Goal: Task Accomplishment & Management: Manage account settings

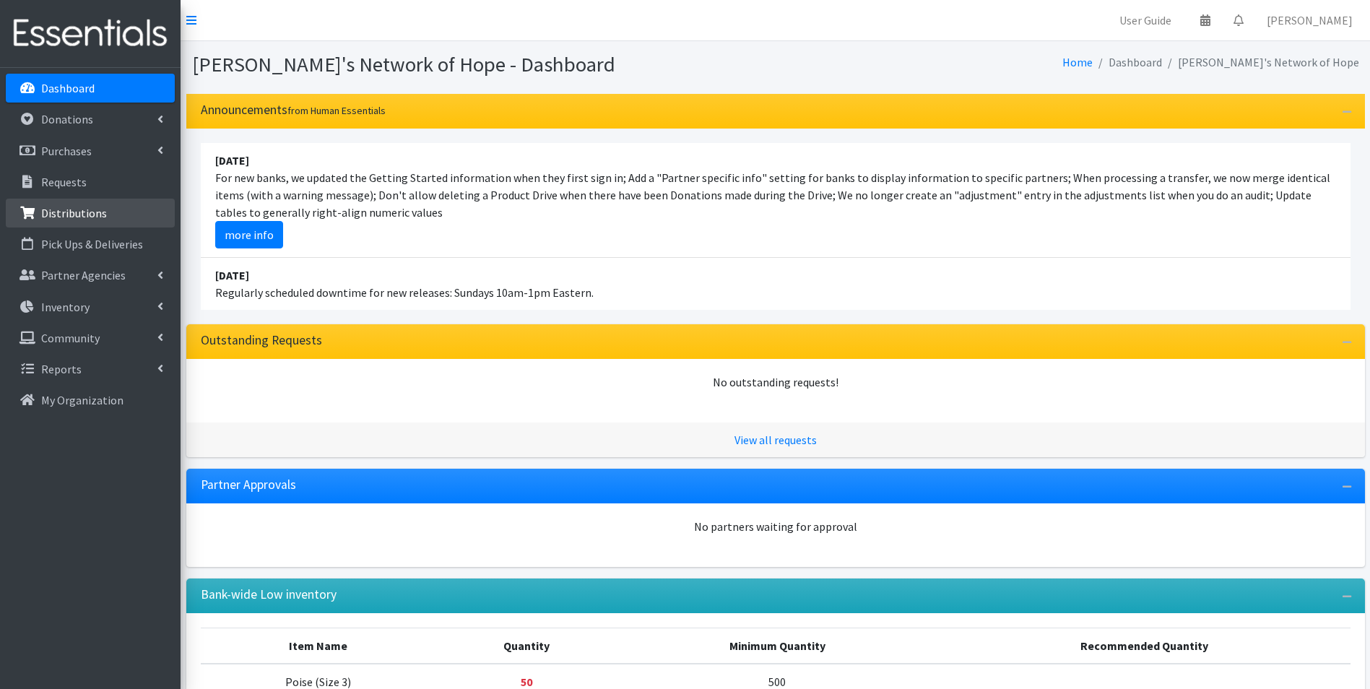
click at [78, 213] on p "Distributions" at bounding box center [74, 213] width 66 height 14
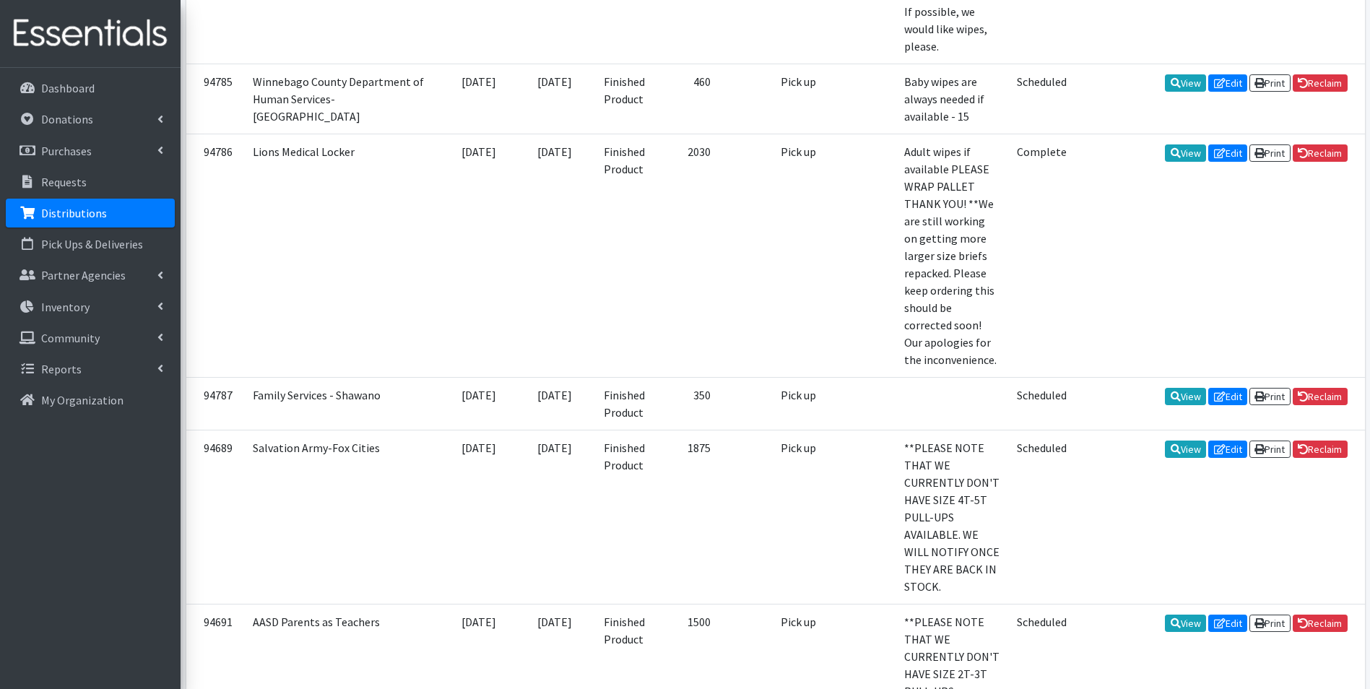
scroll to position [1155, 0]
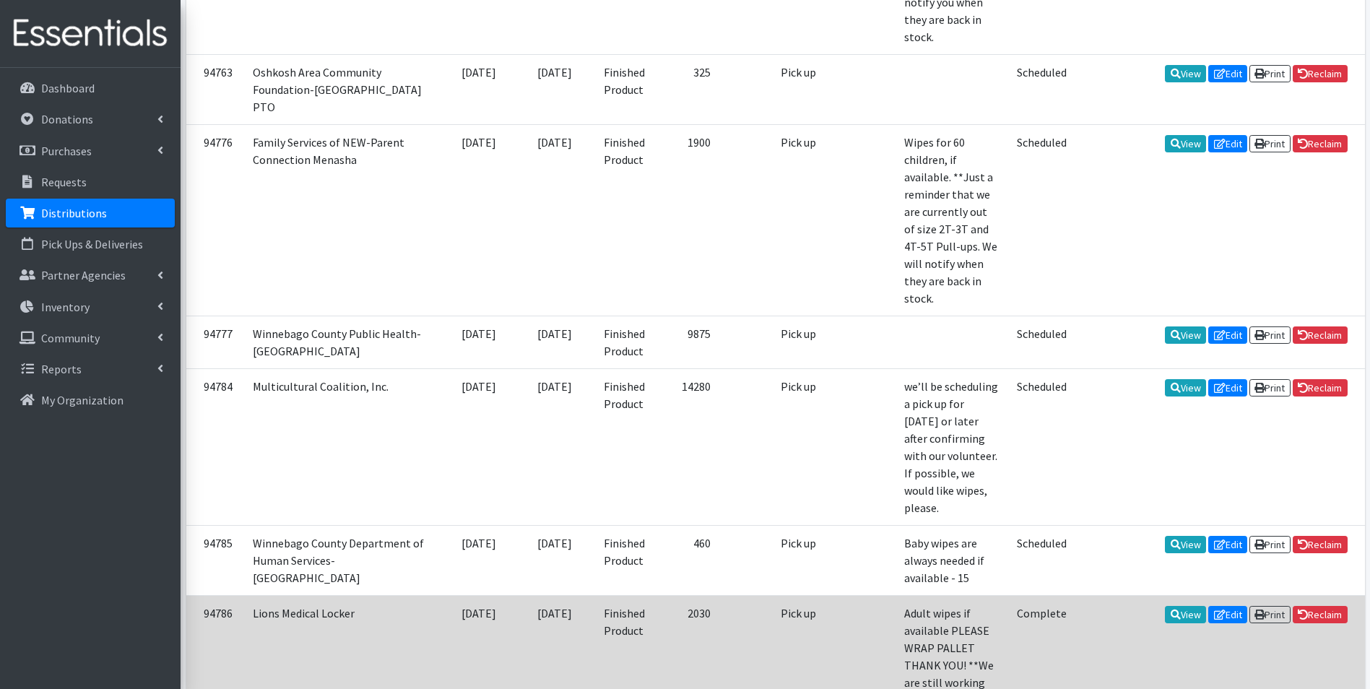
scroll to position [722, 0]
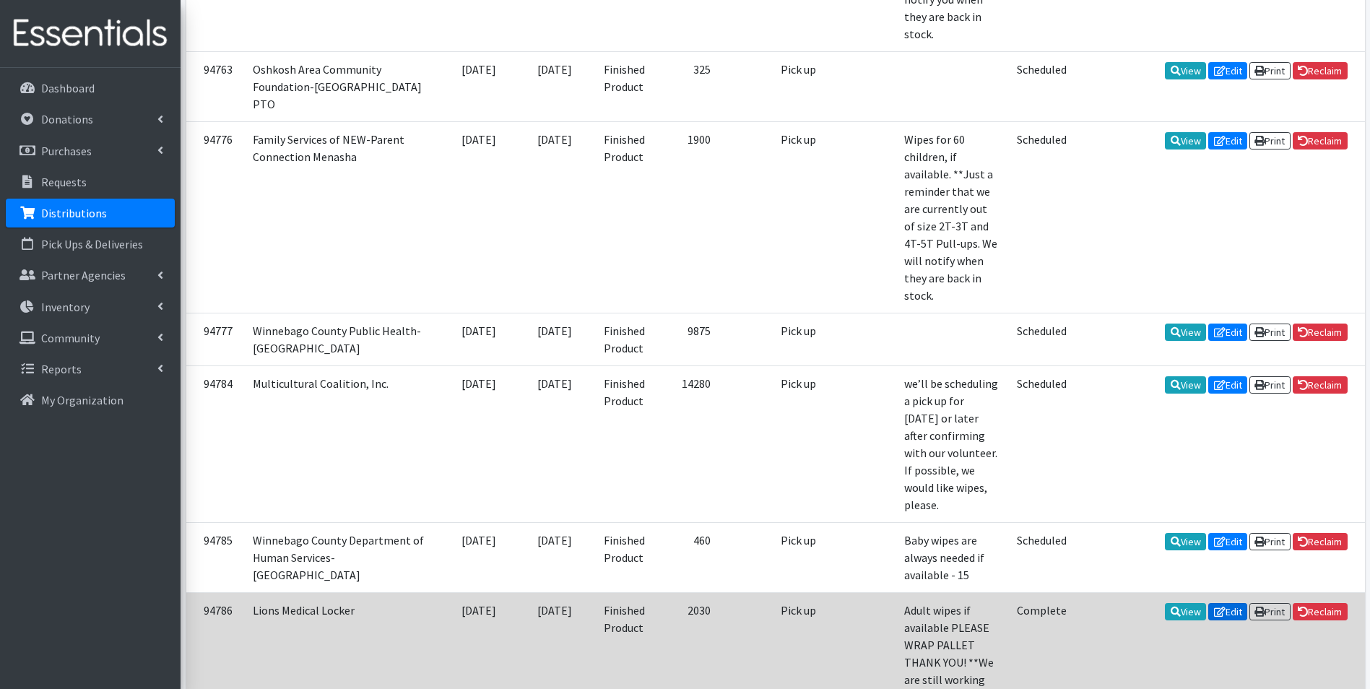
click at [1228, 603] on link "Edit" at bounding box center [1227, 611] width 39 height 17
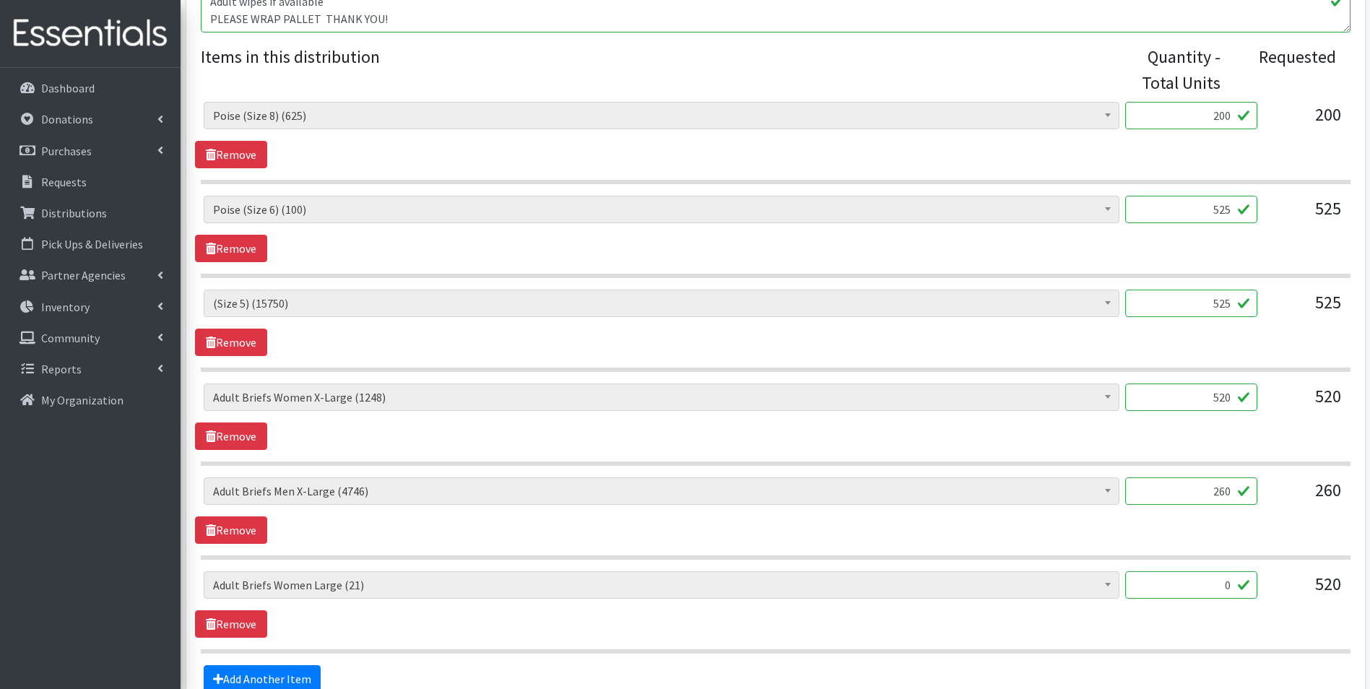
scroll to position [724, 0]
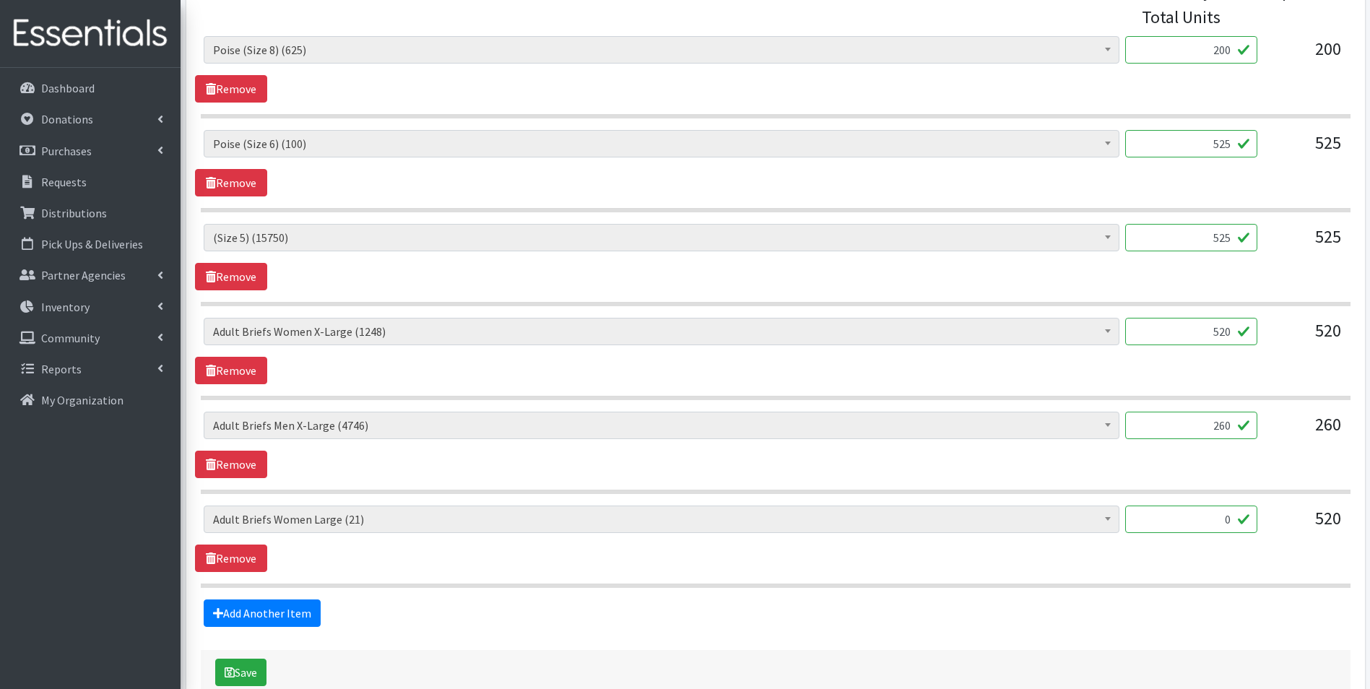
scroll to position [650, 0]
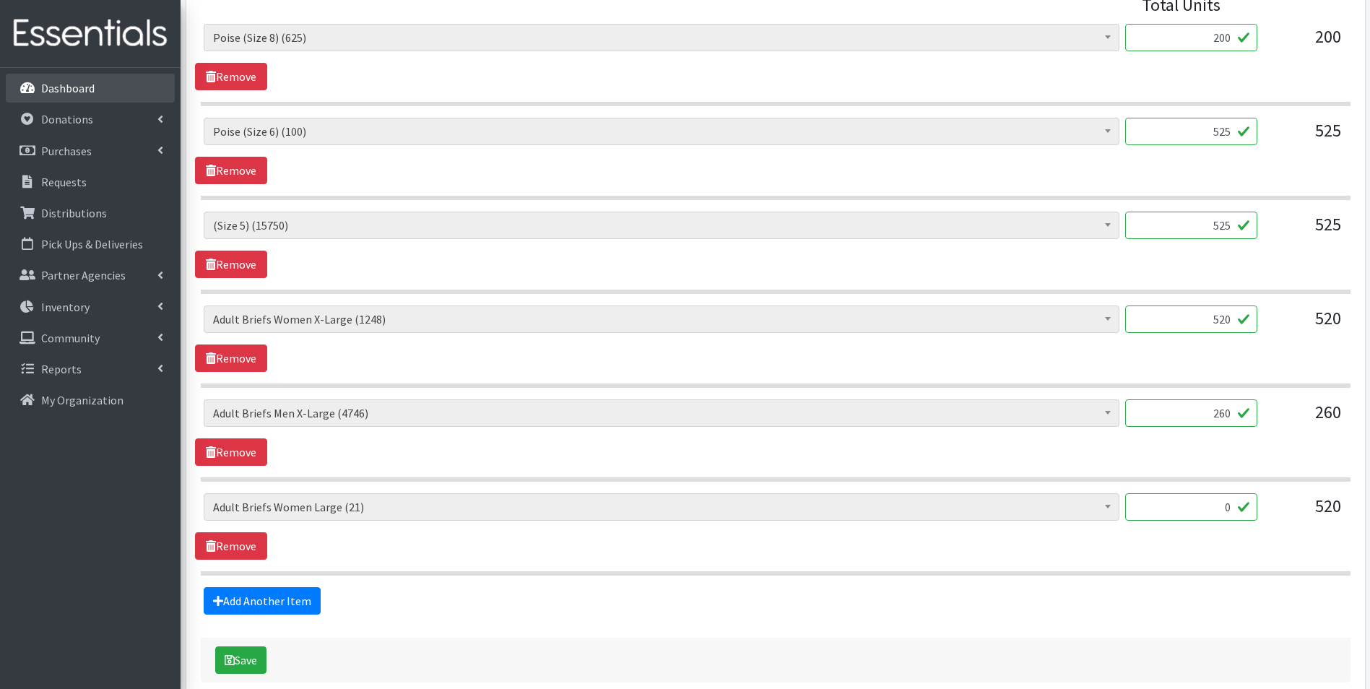
click at [57, 92] on p "Dashboard" at bounding box center [67, 88] width 53 height 14
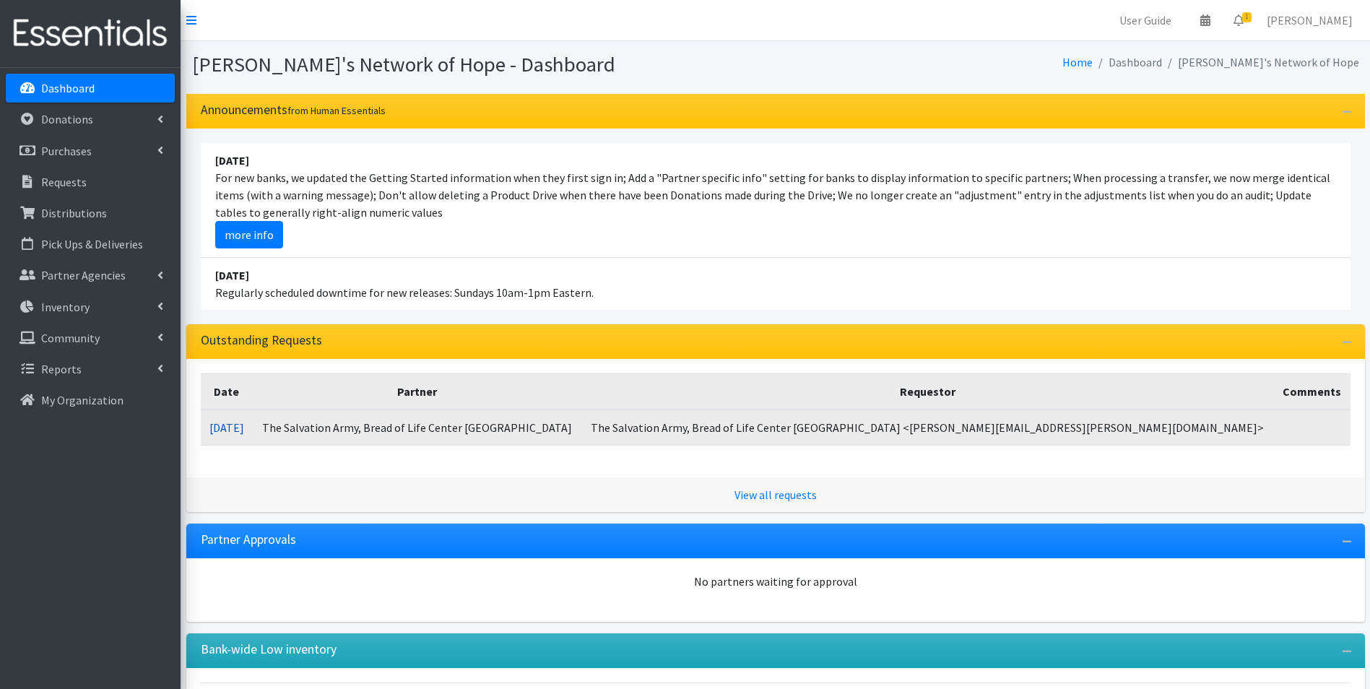
click at [244, 425] on link "08/18/2025" at bounding box center [226, 427] width 35 height 14
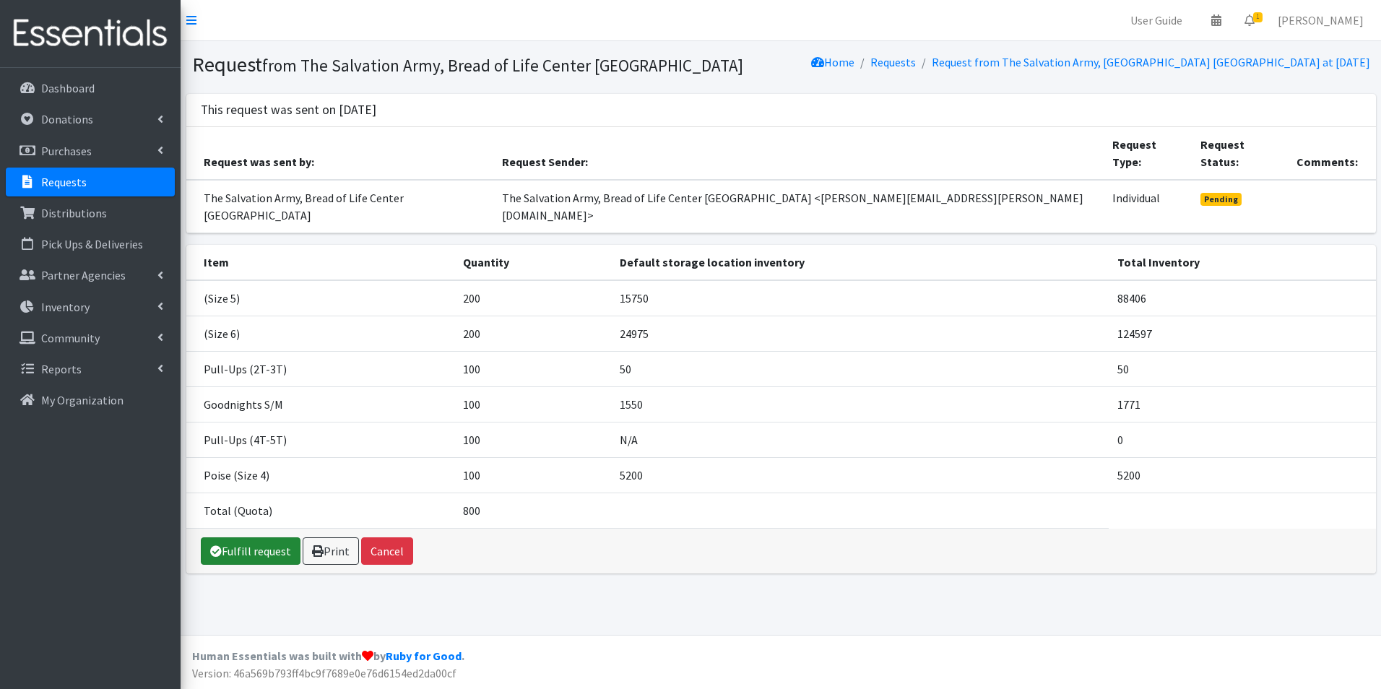
click at [260, 537] on link "Fulfill request" at bounding box center [251, 550] width 100 height 27
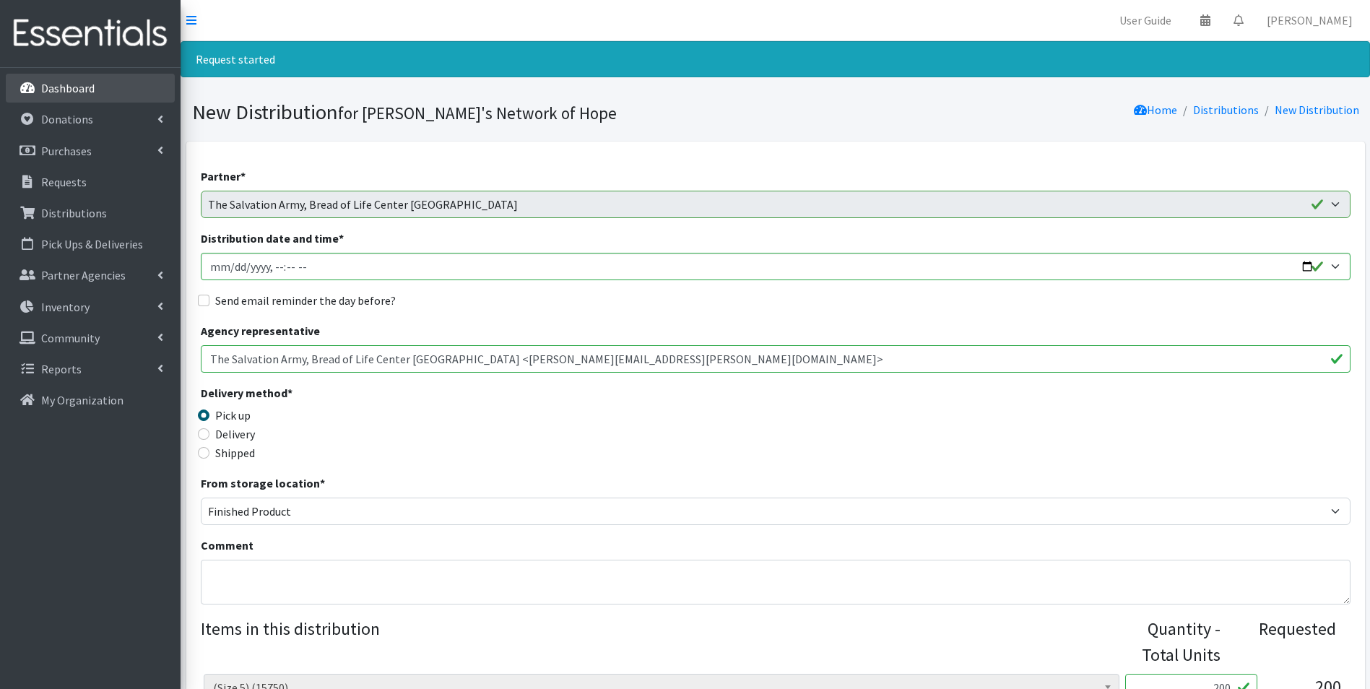
click at [64, 92] on p "Dashboard" at bounding box center [67, 88] width 53 height 14
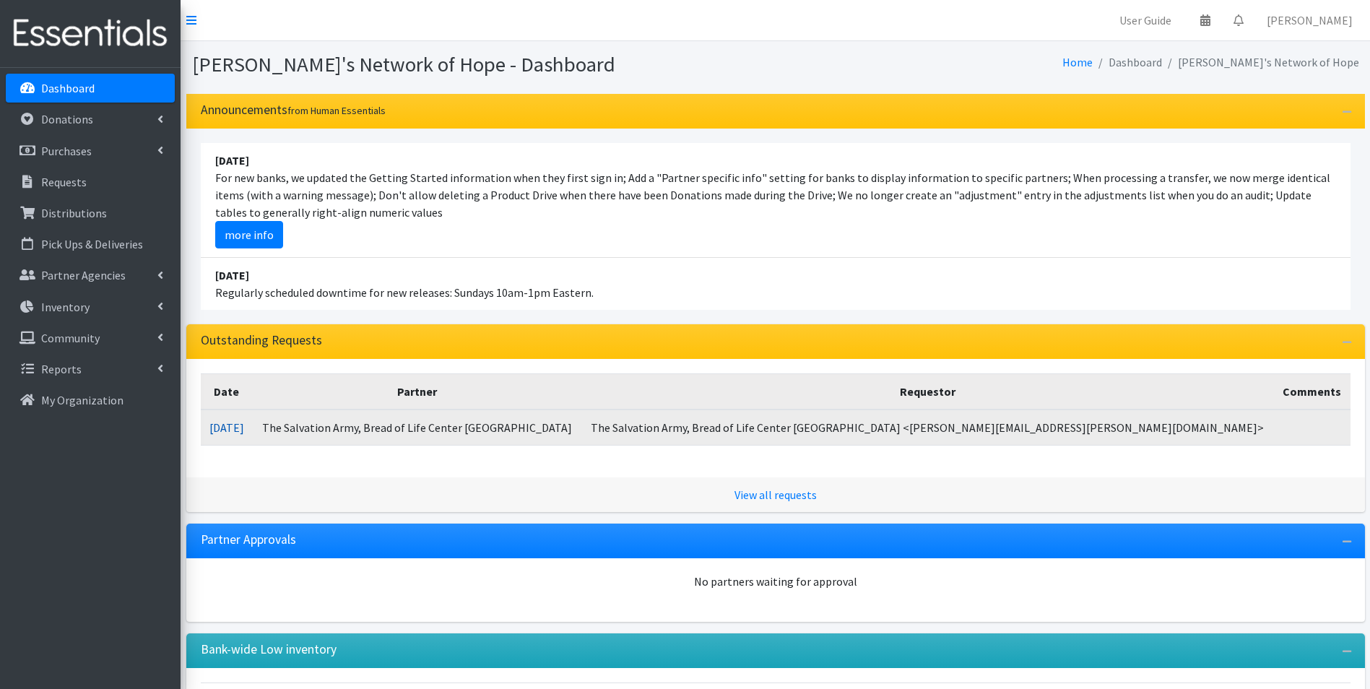
click at [244, 428] on link "[DATE]" at bounding box center [226, 427] width 35 height 14
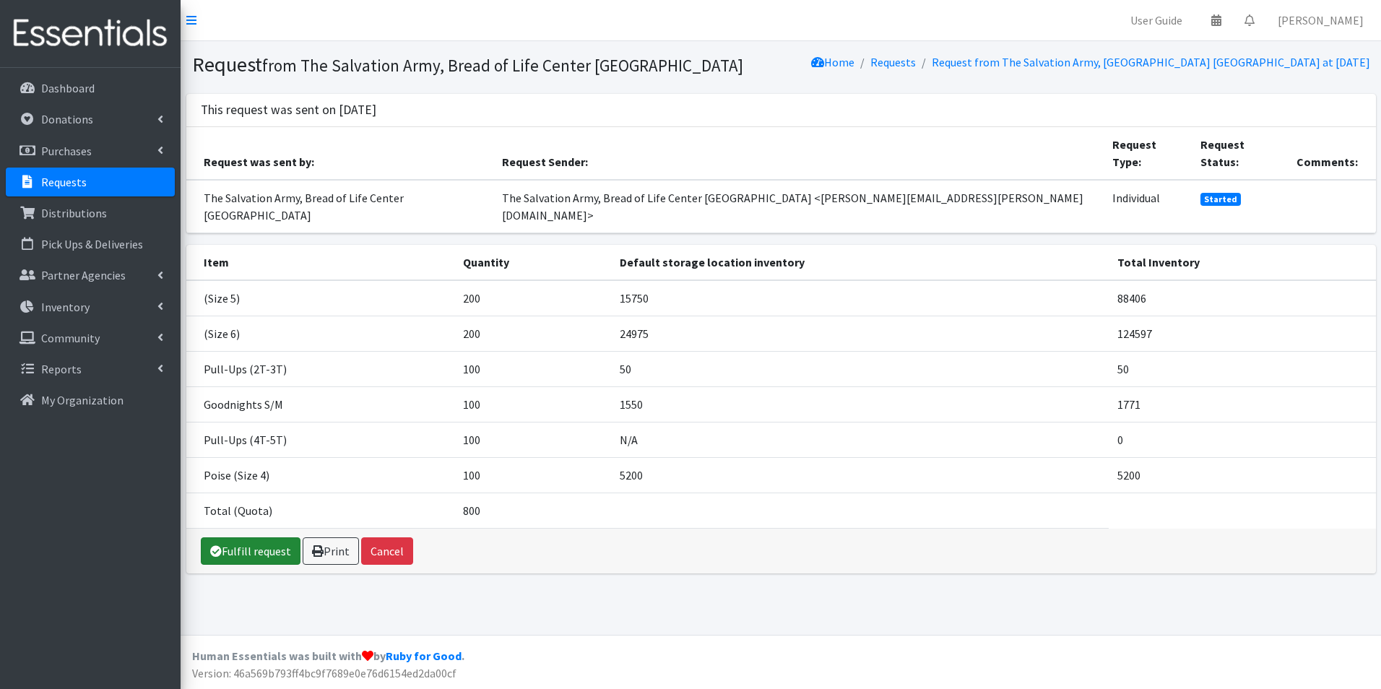
click at [235, 537] on link "Fulfill request" at bounding box center [251, 550] width 100 height 27
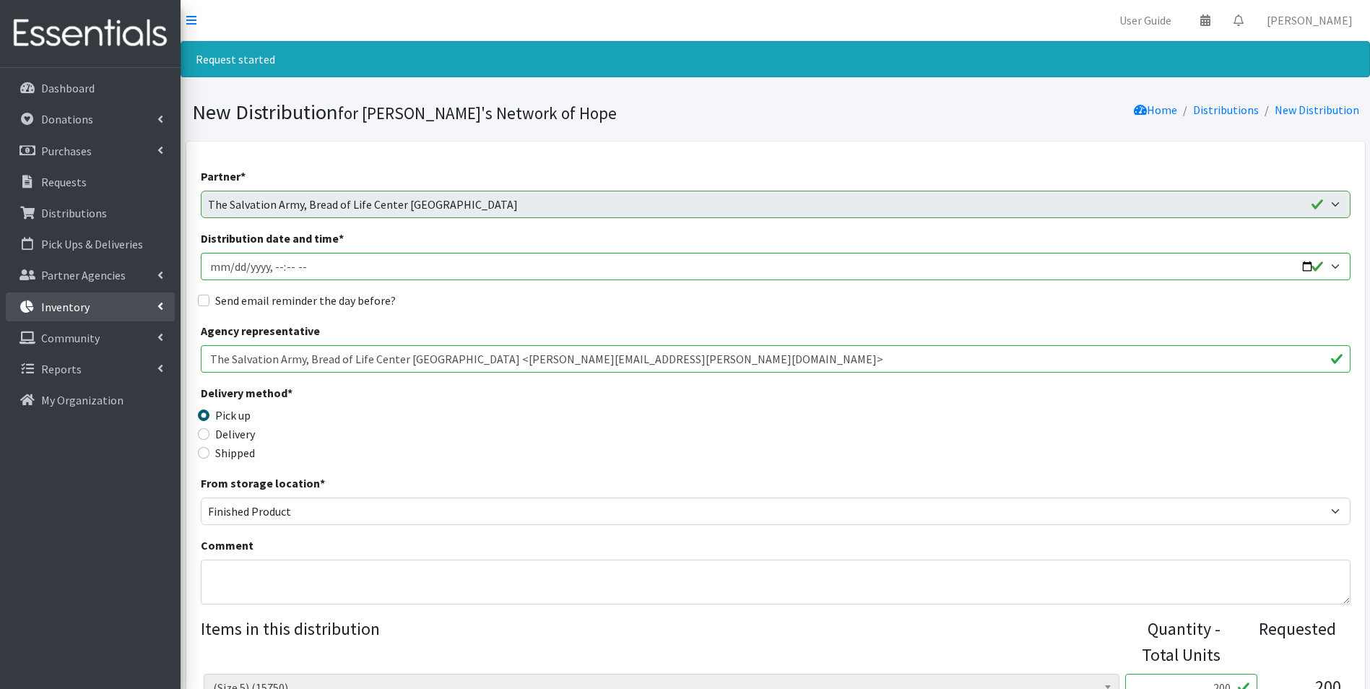
click at [66, 306] on p "Inventory" at bounding box center [65, 307] width 48 height 14
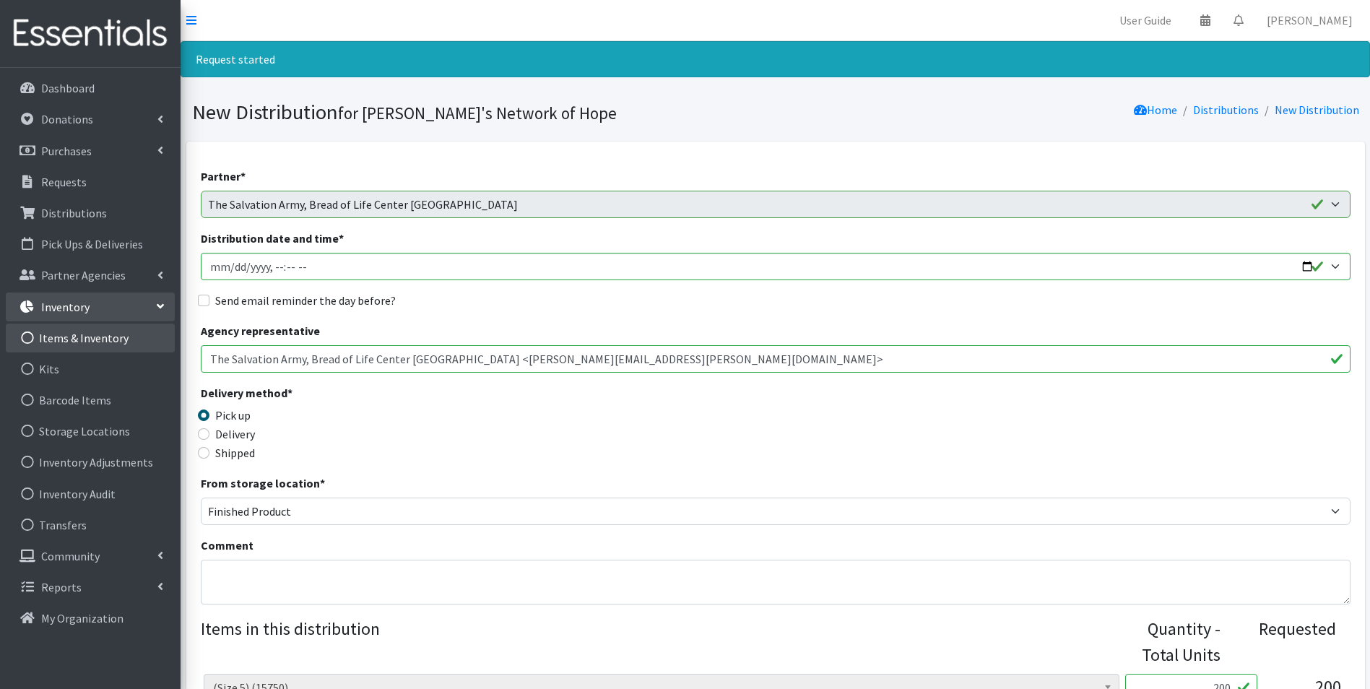
click at [66, 339] on link "Items & Inventory" at bounding box center [90, 338] width 169 height 29
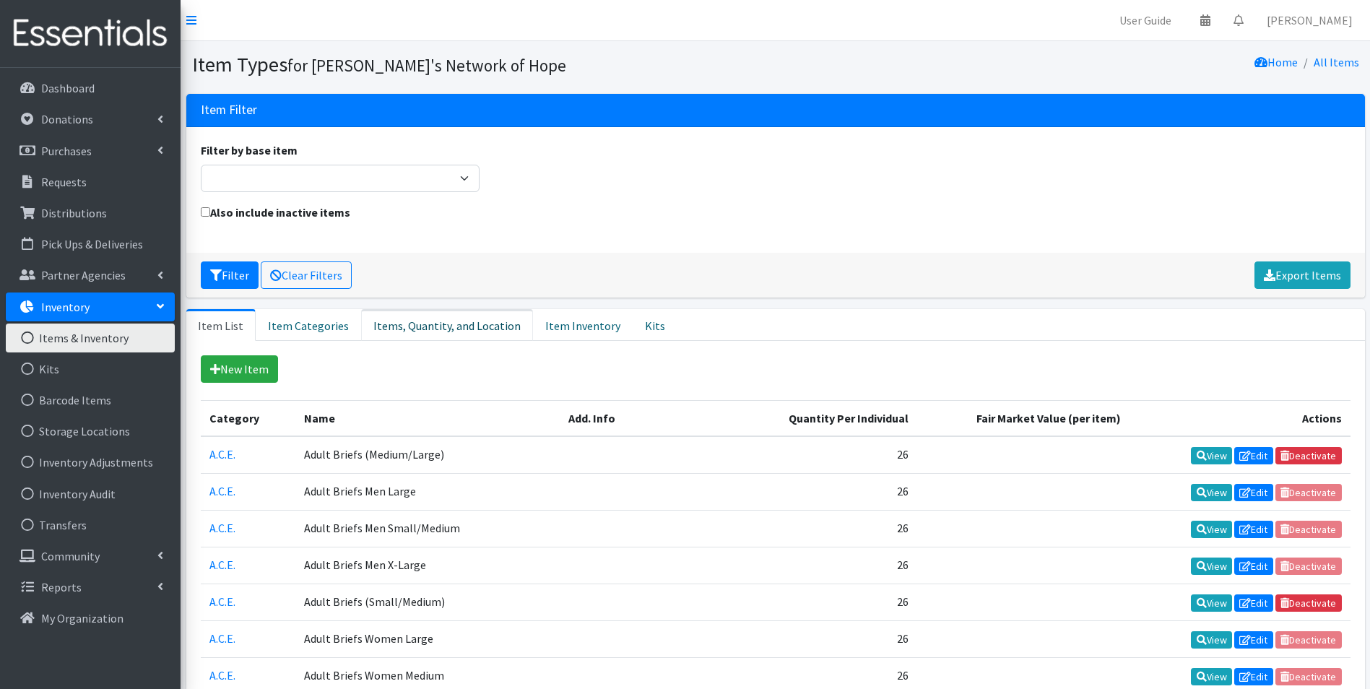
click at [438, 322] on link "Items, Quantity, and Location" at bounding box center [447, 325] width 172 height 32
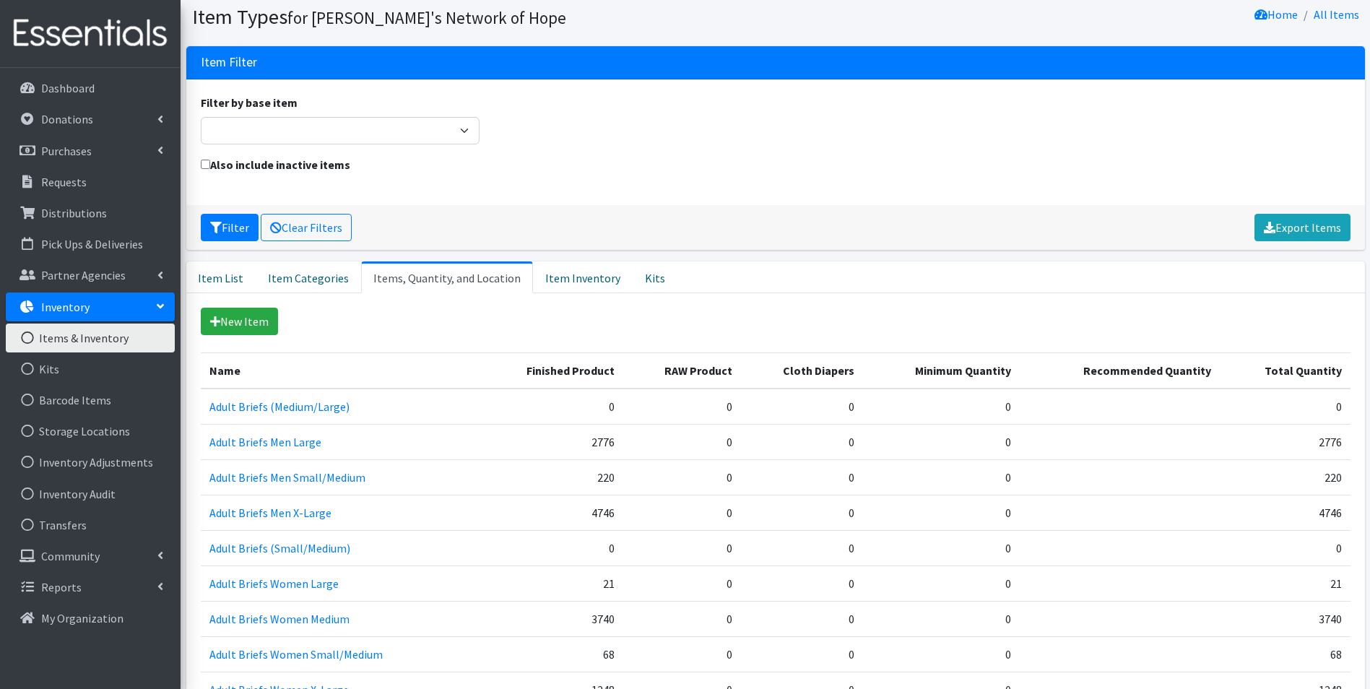
scroll to position [144, 0]
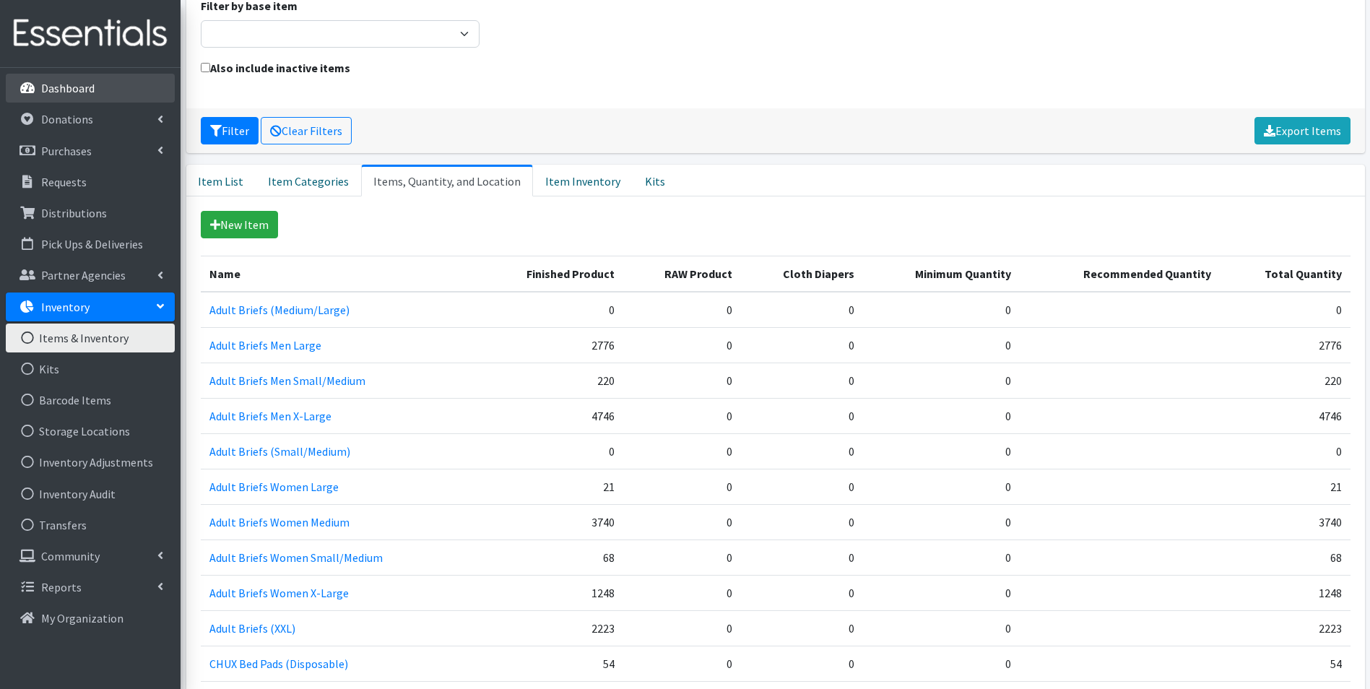
click at [87, 96] on link "Dashboard" at bounding box center [90, 88] width 169 height 29
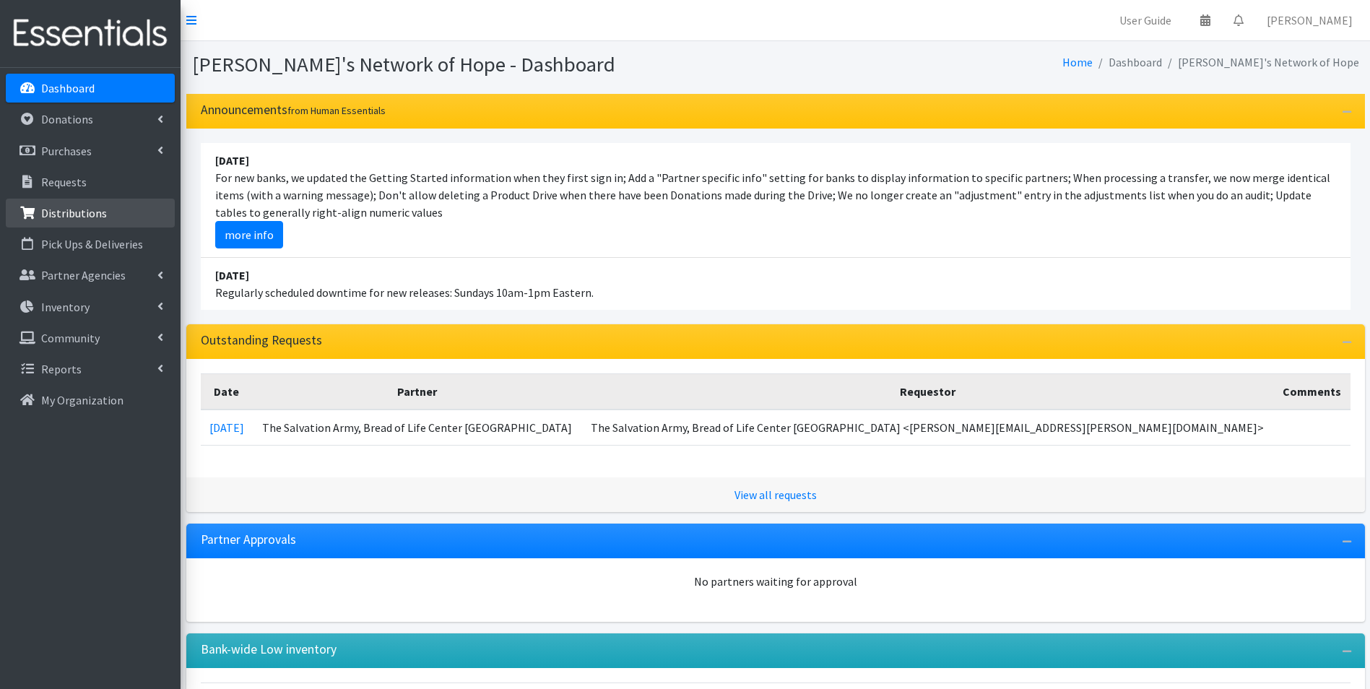
click at [65, 209] on p "Distributions" at bounding box center [74, 213] width 66 height 14
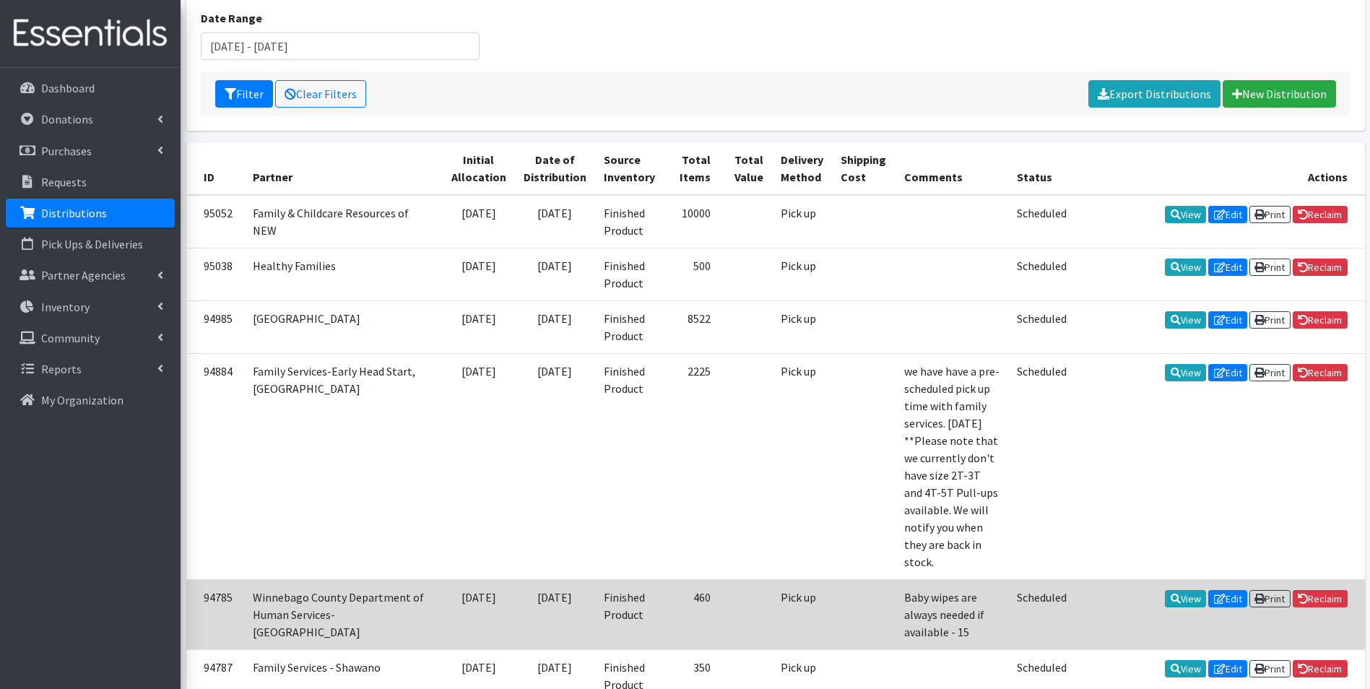
scroll to position [217, 0]
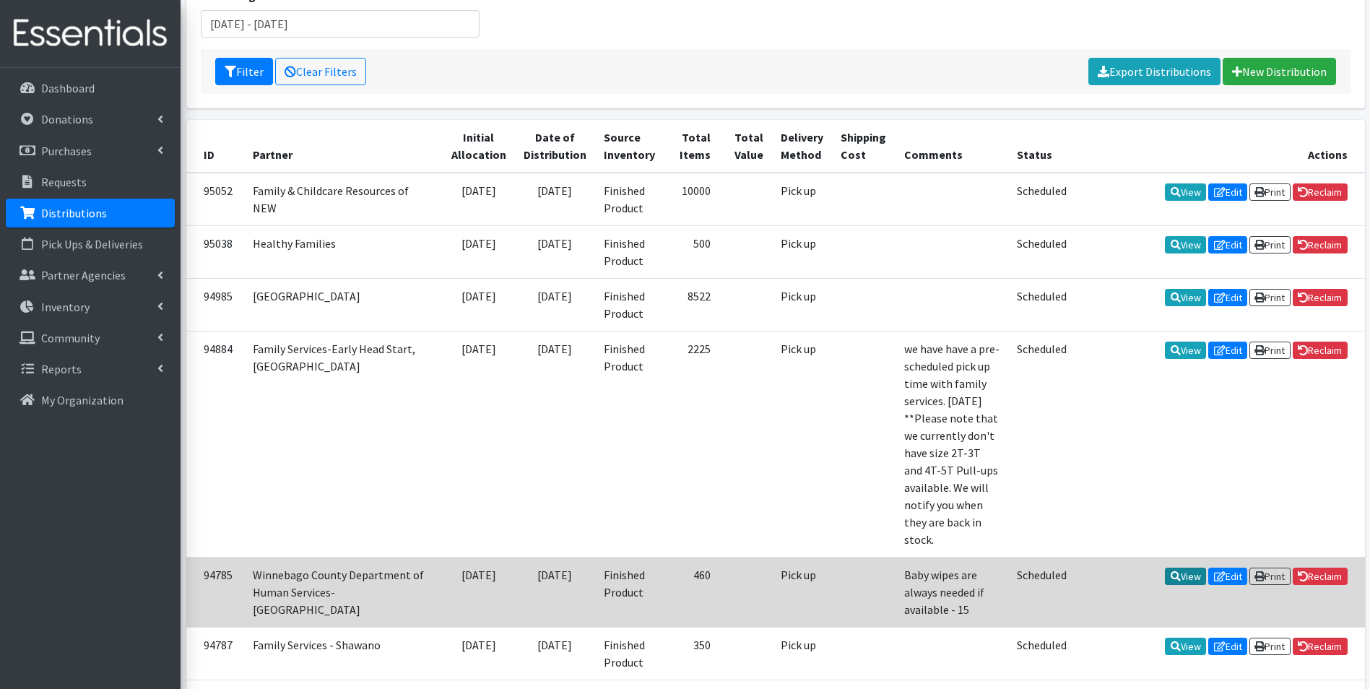
click at [1180, 568] on link "View" at bounding box center [1185, 576] width 41 height 17
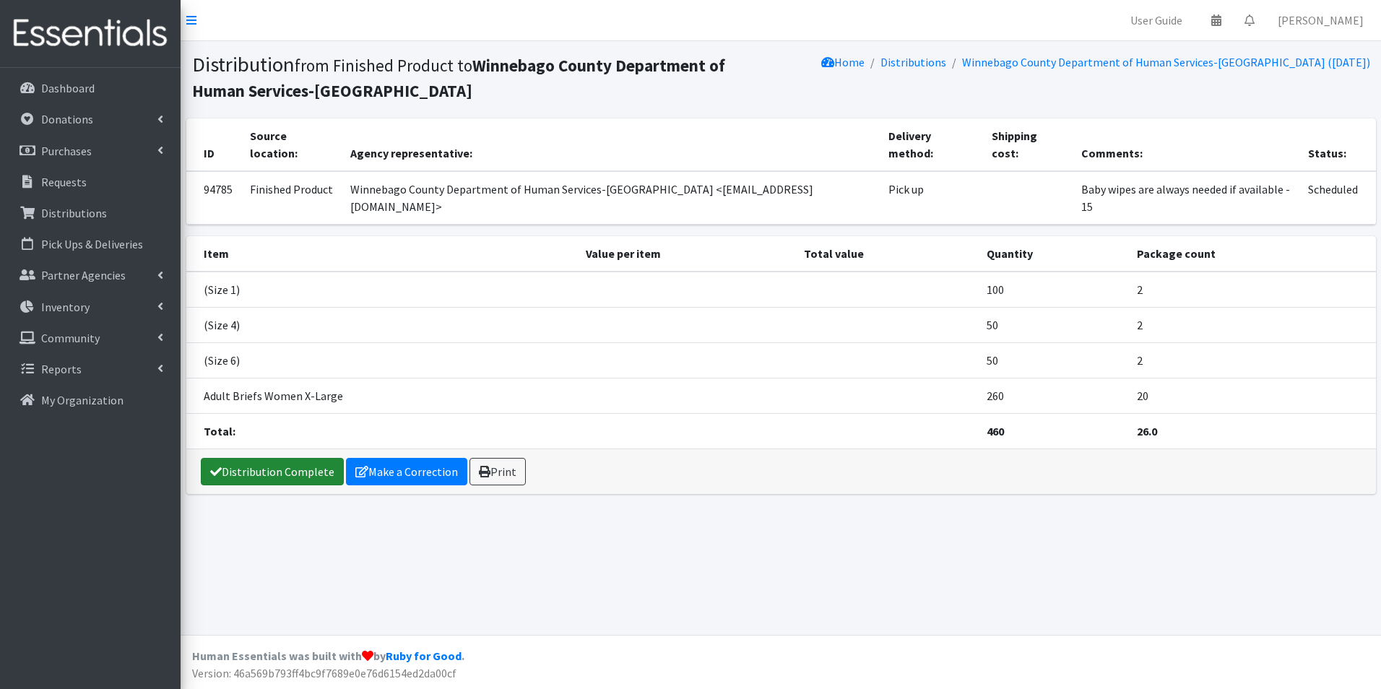
click at [299, 458] on link "Distribution Complete" at bounding box center [272, 471] width 143 height 27
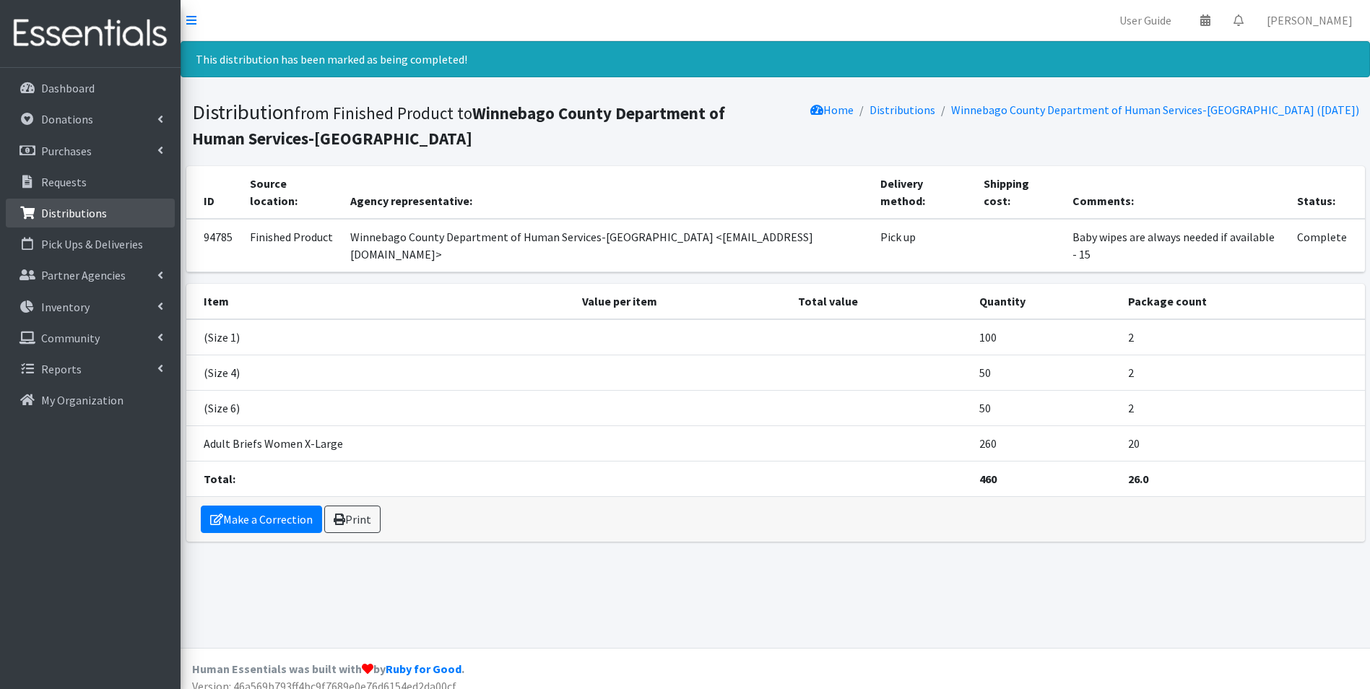
click at [60, 212] on p "Distributions" at bounding box center [74, 213] width 66 height 14
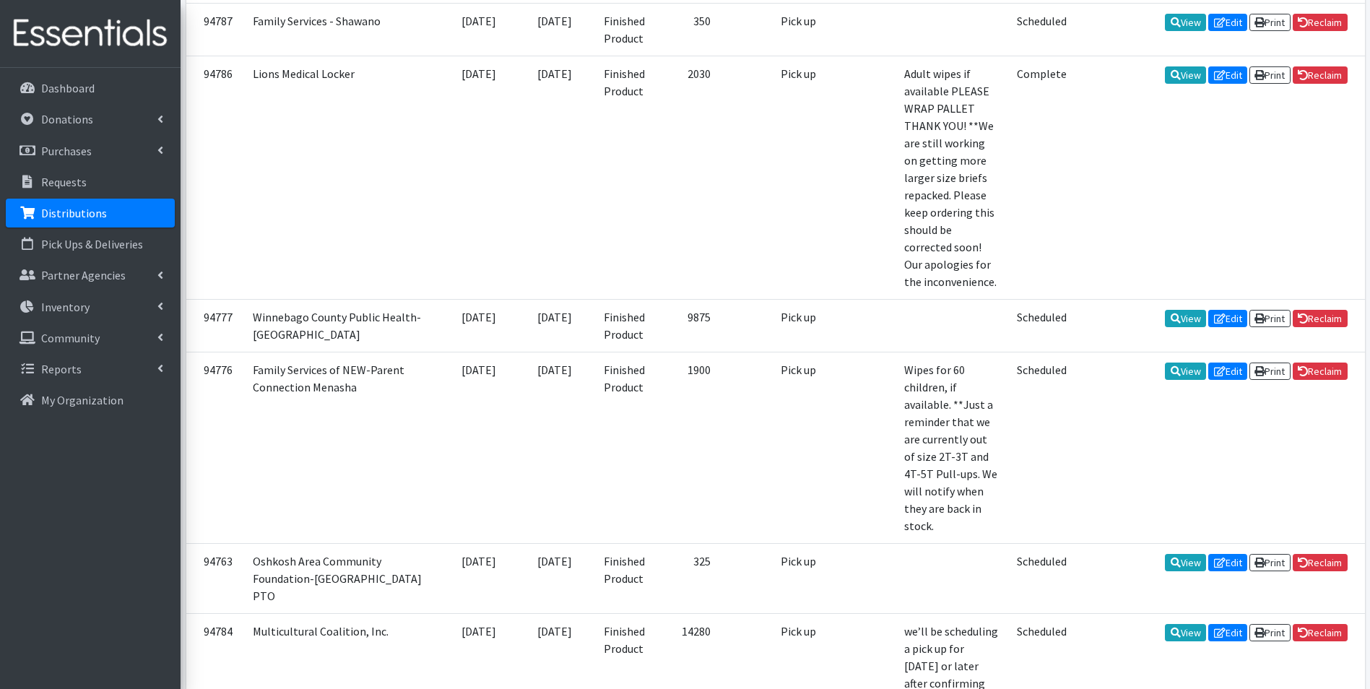
scroll to position [867, 0]
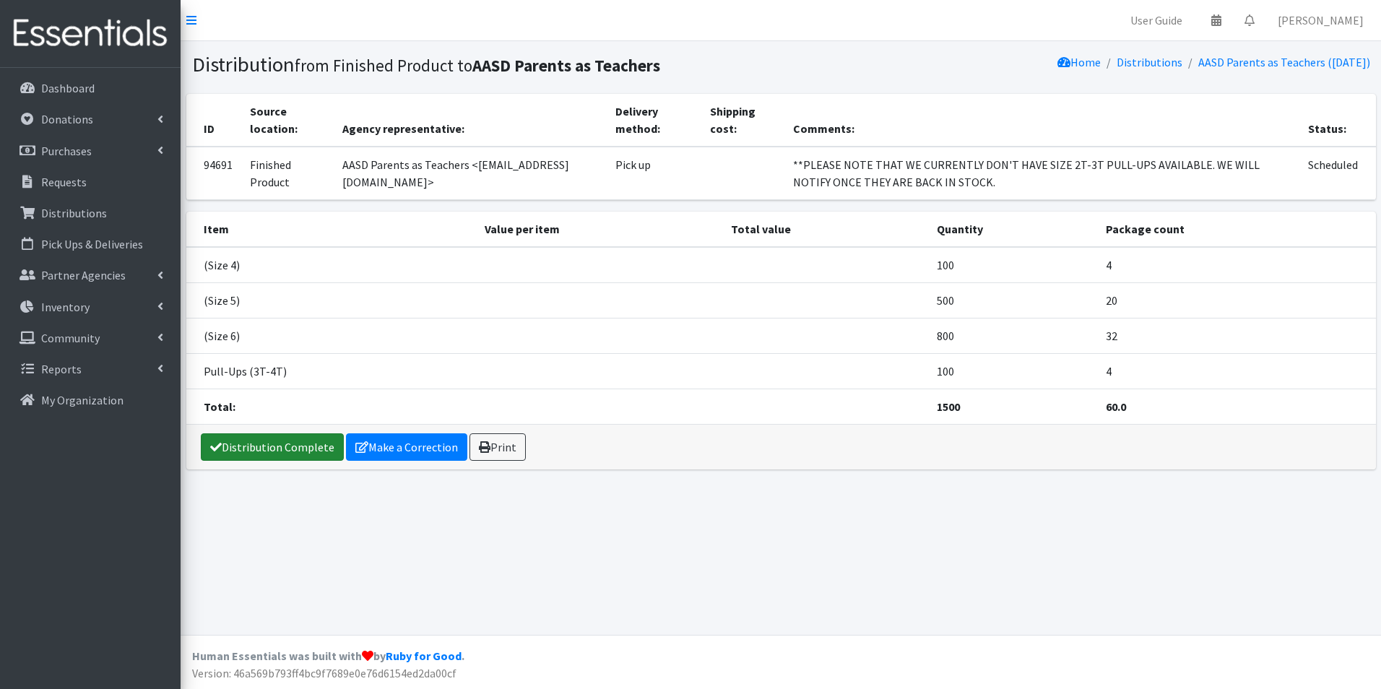
click at [301, 443] on link "Distribution Complete" at bounding box center [272, 446] width 143 height 27
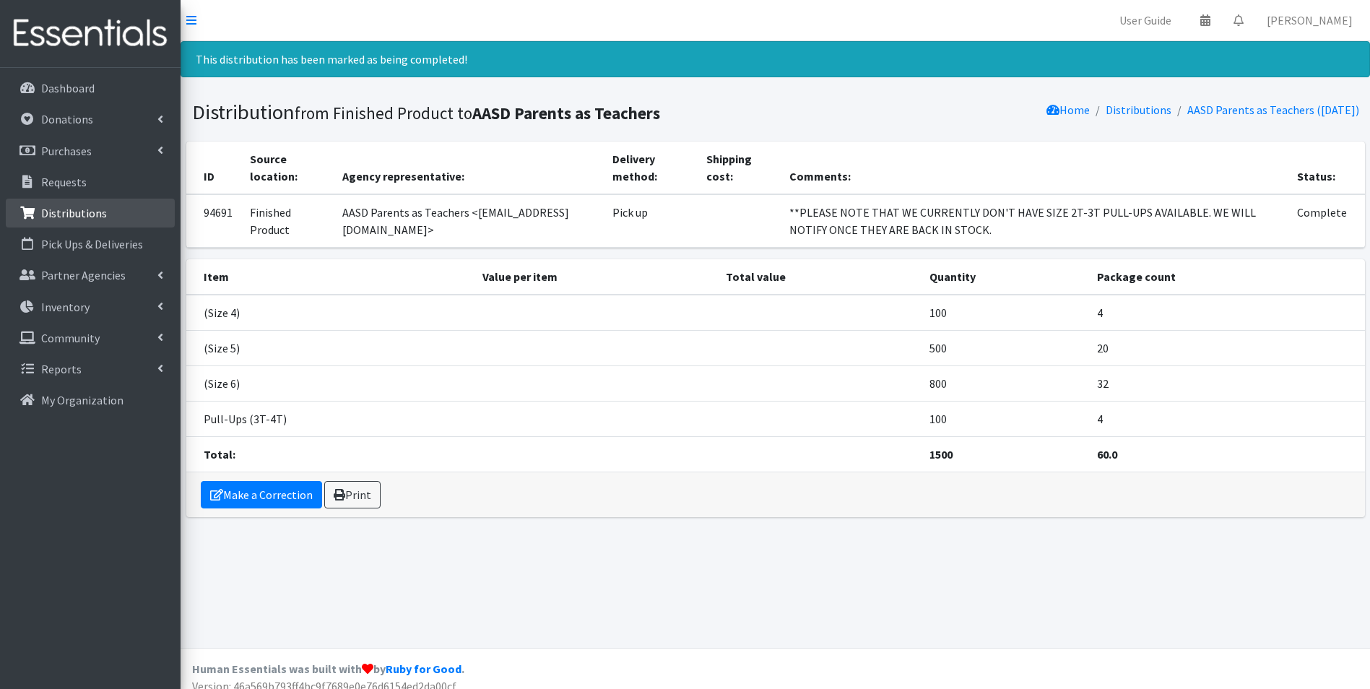
click at [102, 214] on p "Distributions" at bounding box center [74, 213] width 66 height 14
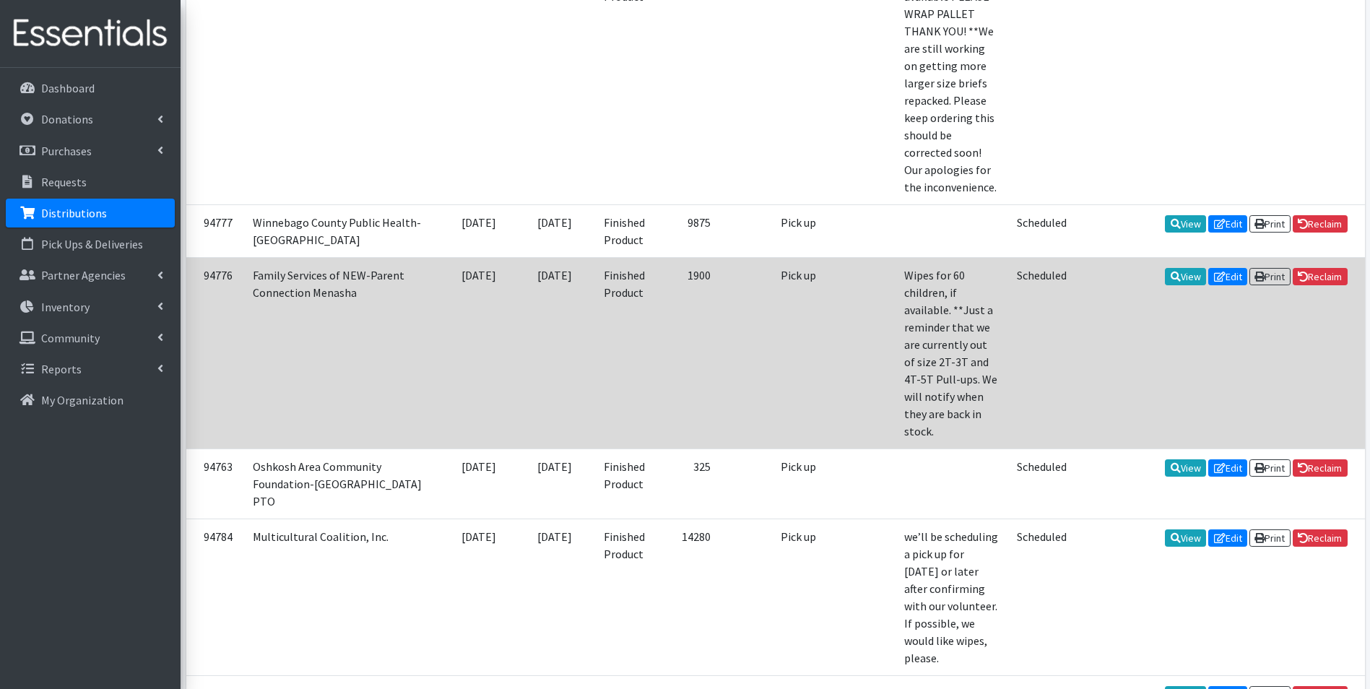
scroll to position [939, 0]
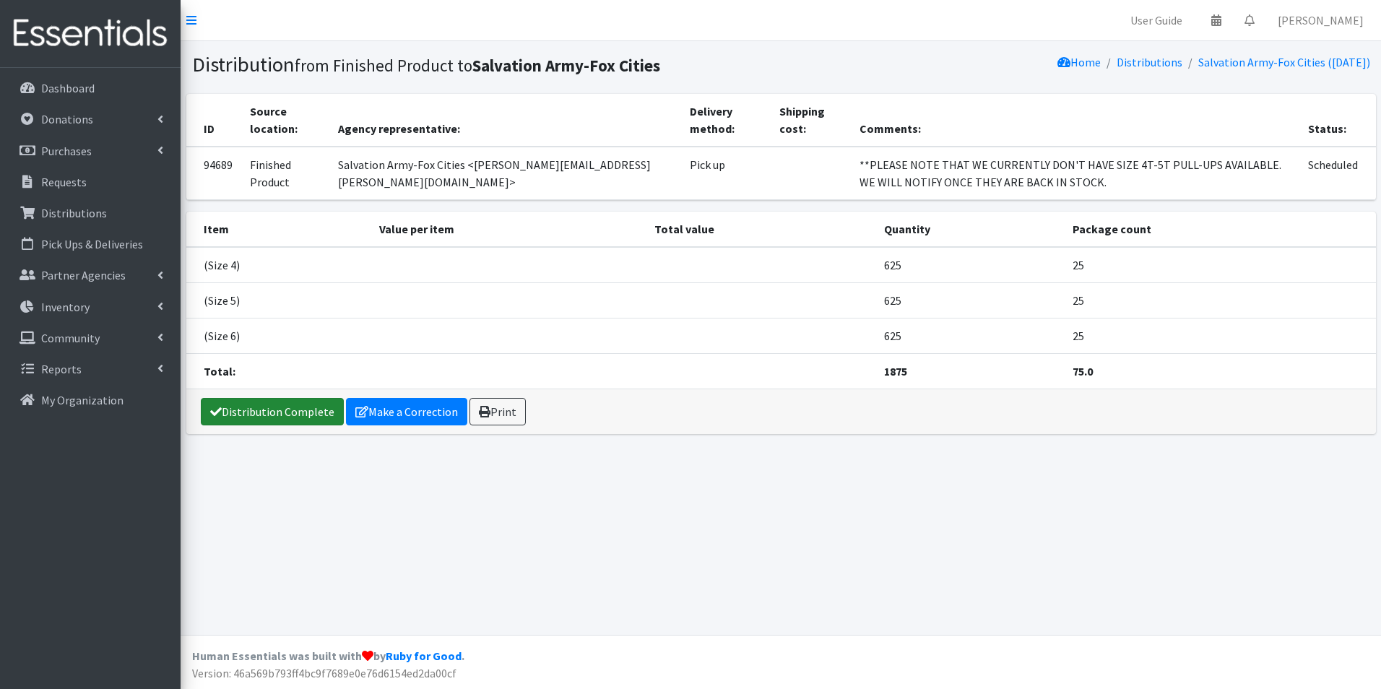
click at [270, 410] on link "Distribution Complete" at bounding box center [272, 411] width 143 height 27
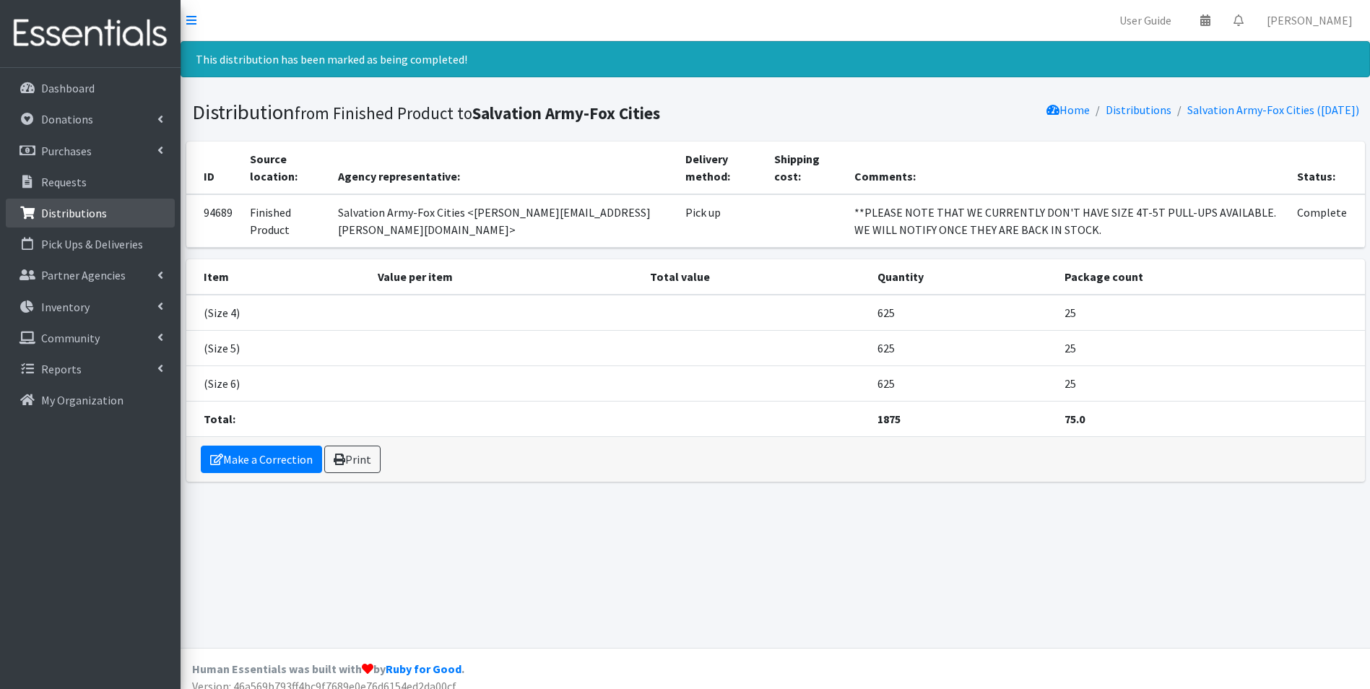
click at [58, 217] on p "Distributions" at bounding box center [74, 213] width 66 height 14
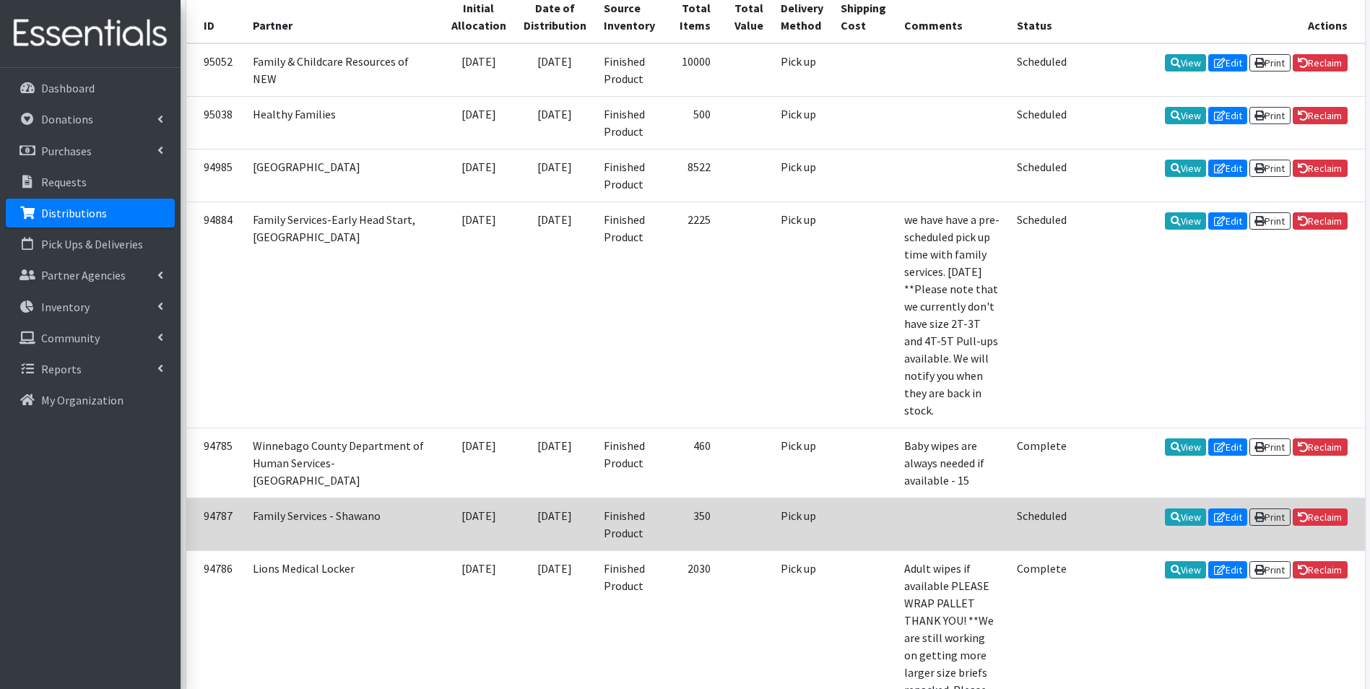
scroll to position [361, 0]
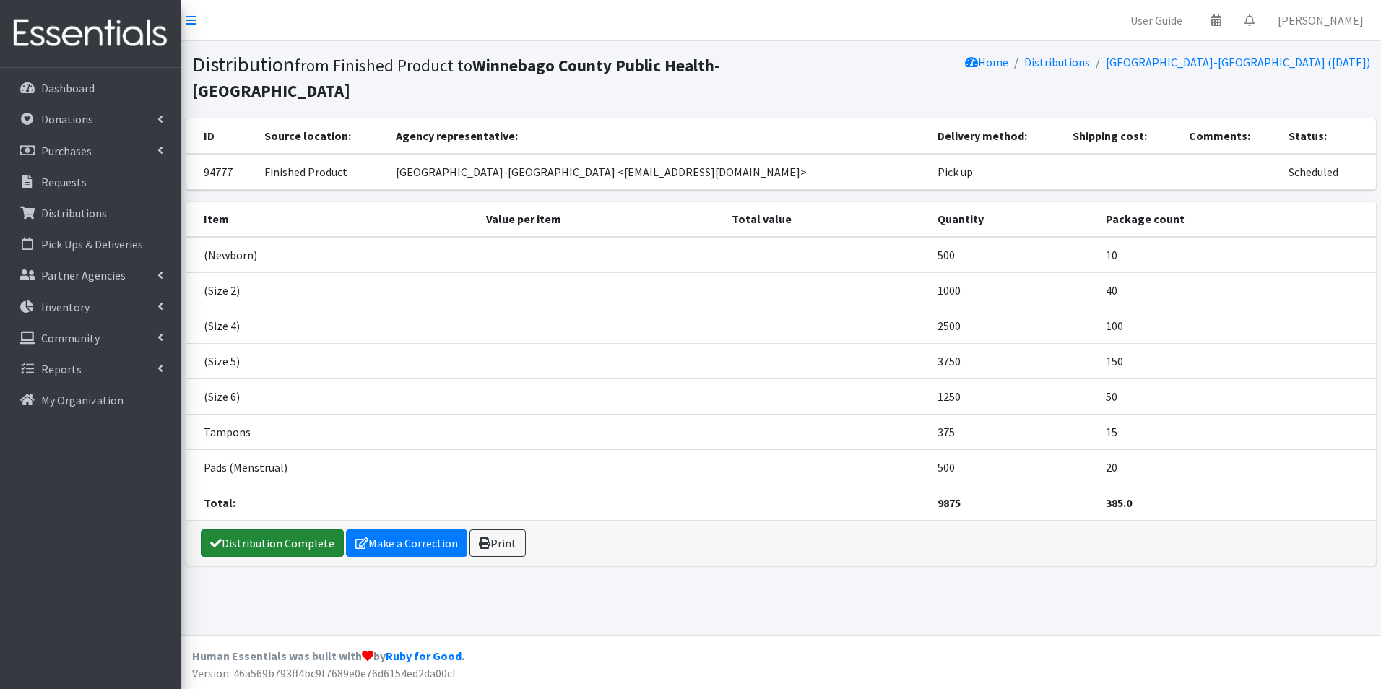
click at [309, 536] on link "Distribution Complete" at bounding box center [272, 542] width 143 height 27
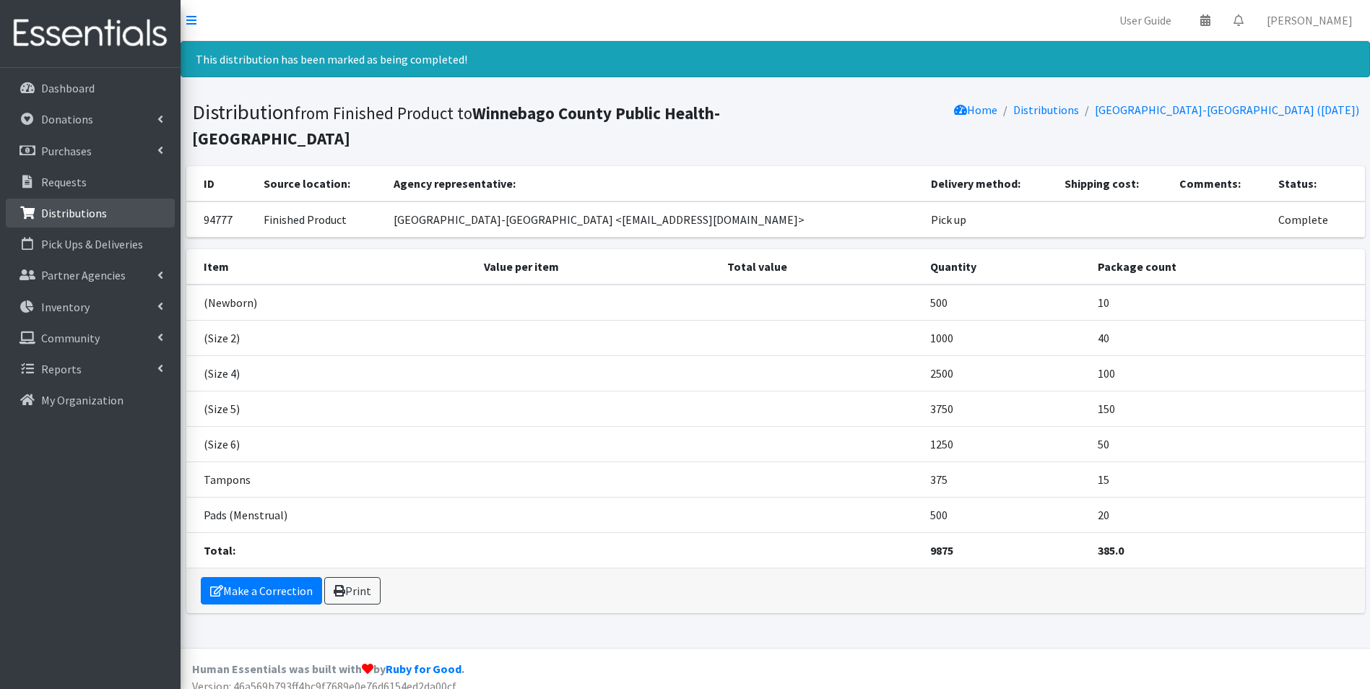
click at [64, 214] on p "Distributions" at bounding box center [74, 213] width 66 height 14
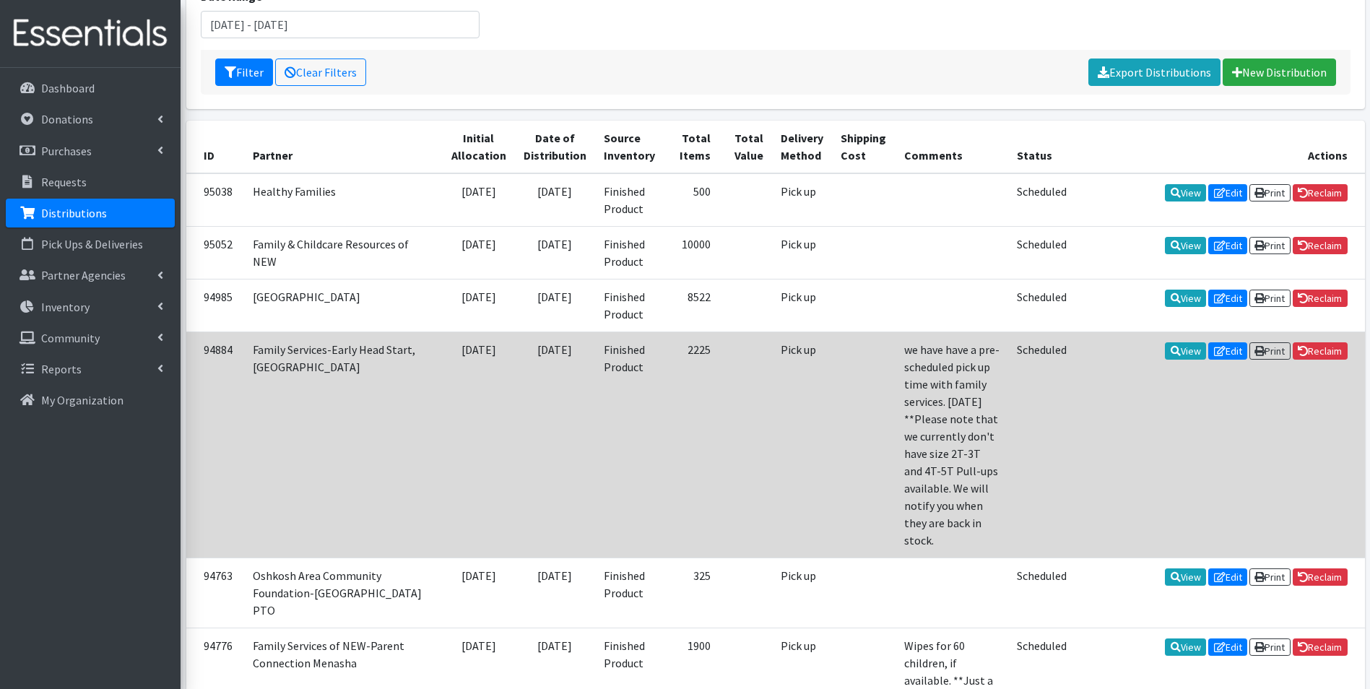
scroll to position [217, 0]
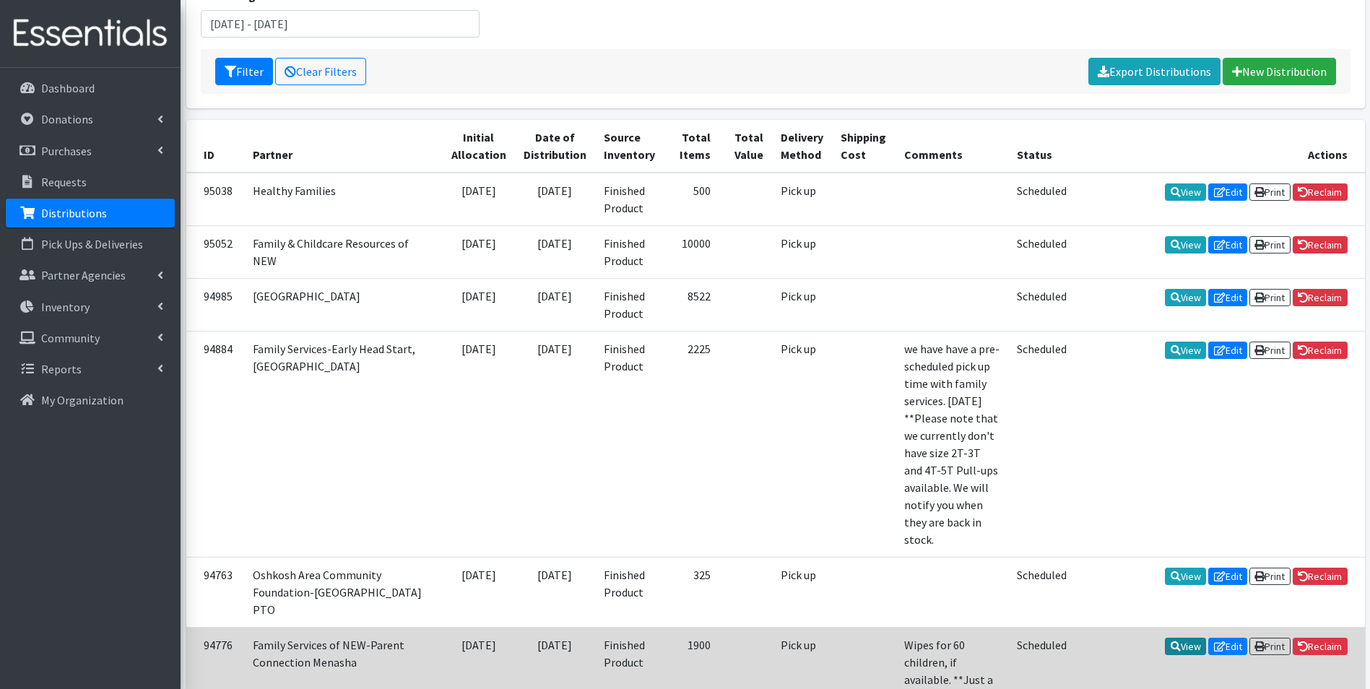
click at [1184, 638] on link "View" at bounding box center [1185, 646] width 41 height 17
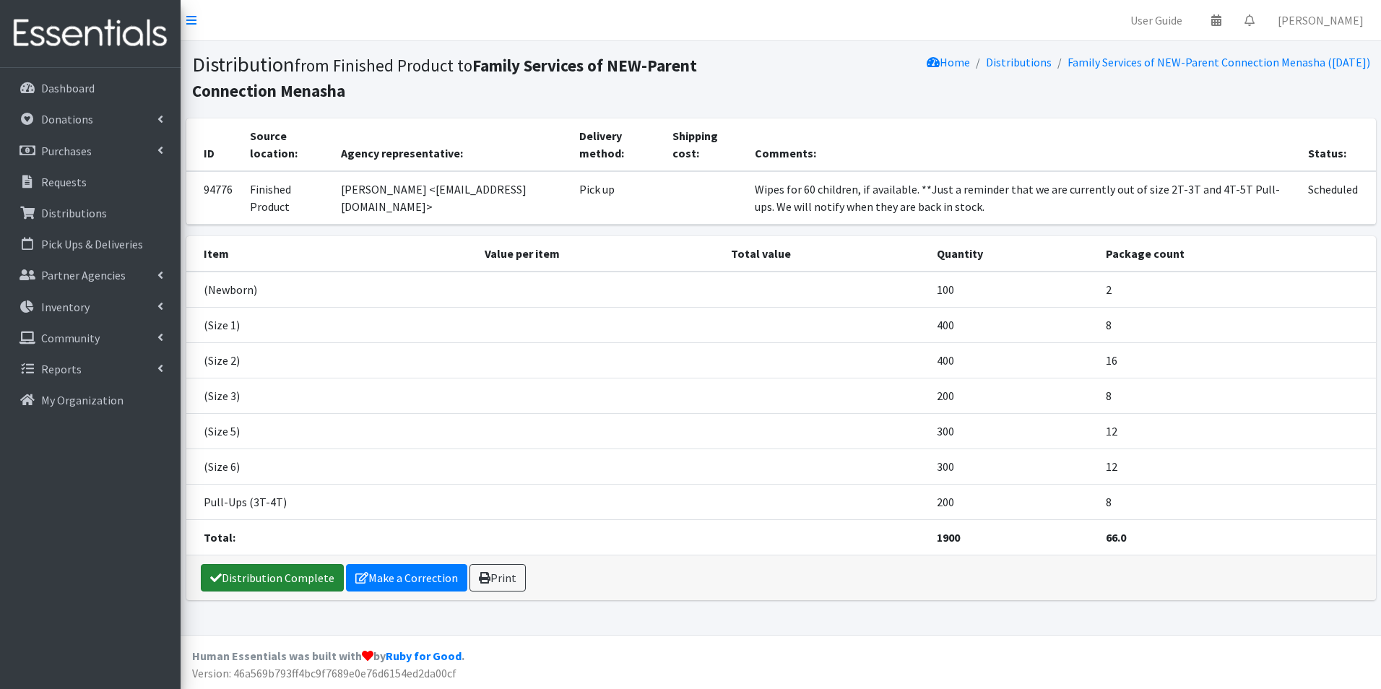
click at [305, 569] on link "Distribution Complete" at bounding box center [272, 577] width 143 height 27
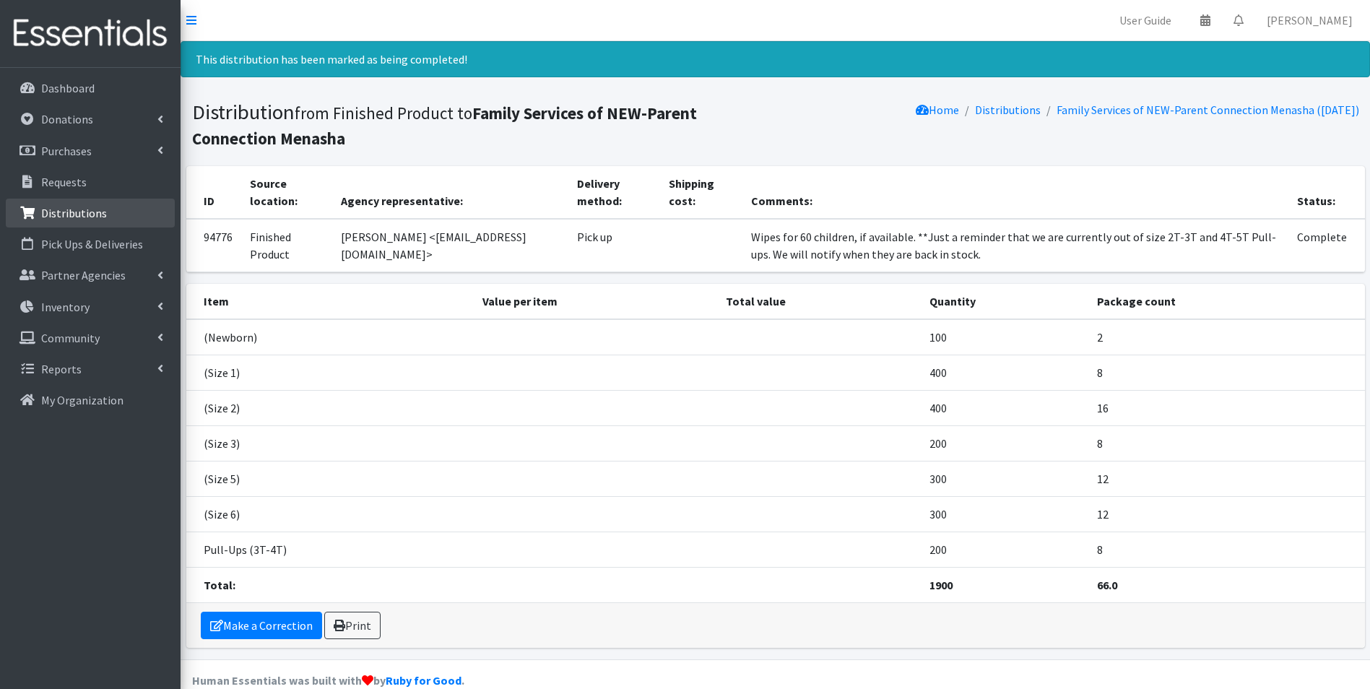
click at [64, 214] on p "Distributions" at bounding box center [74, 213] width 66 height 14
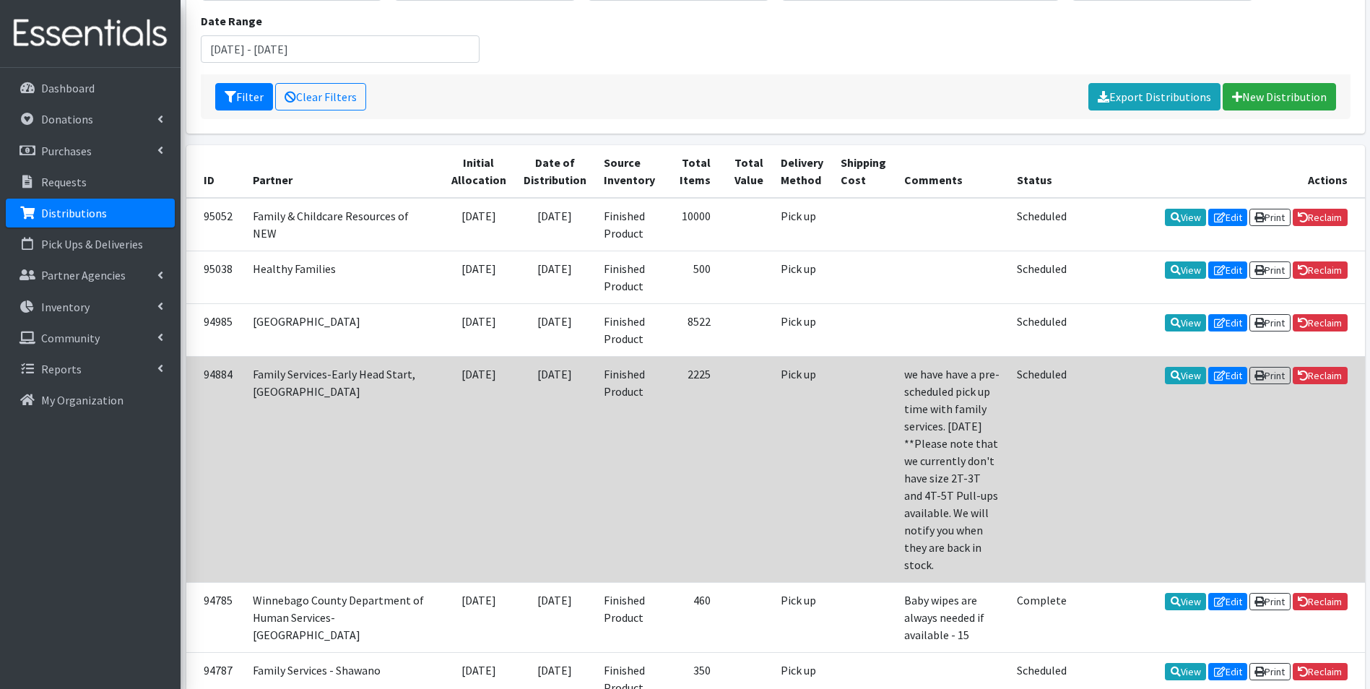
scroll to position [217, 0]
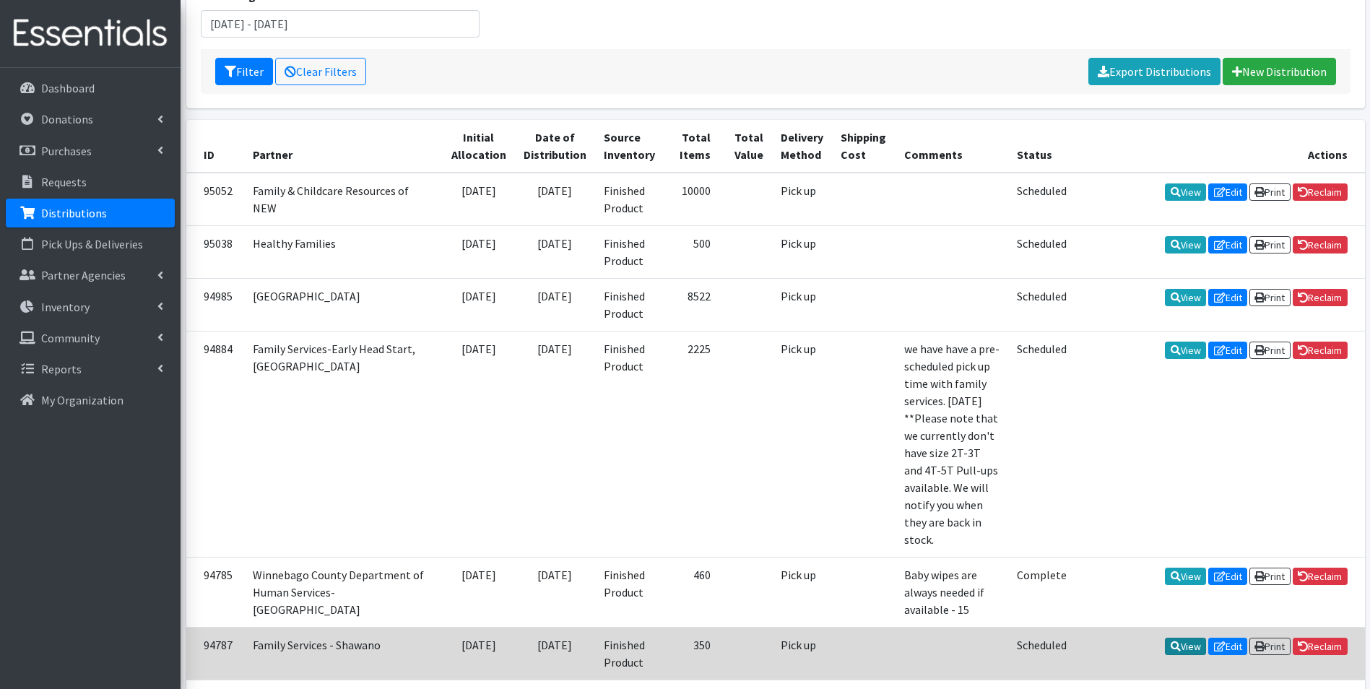
click at [1176, 638] on link "View" at bounding box center [1185, 646] width 41 height 17
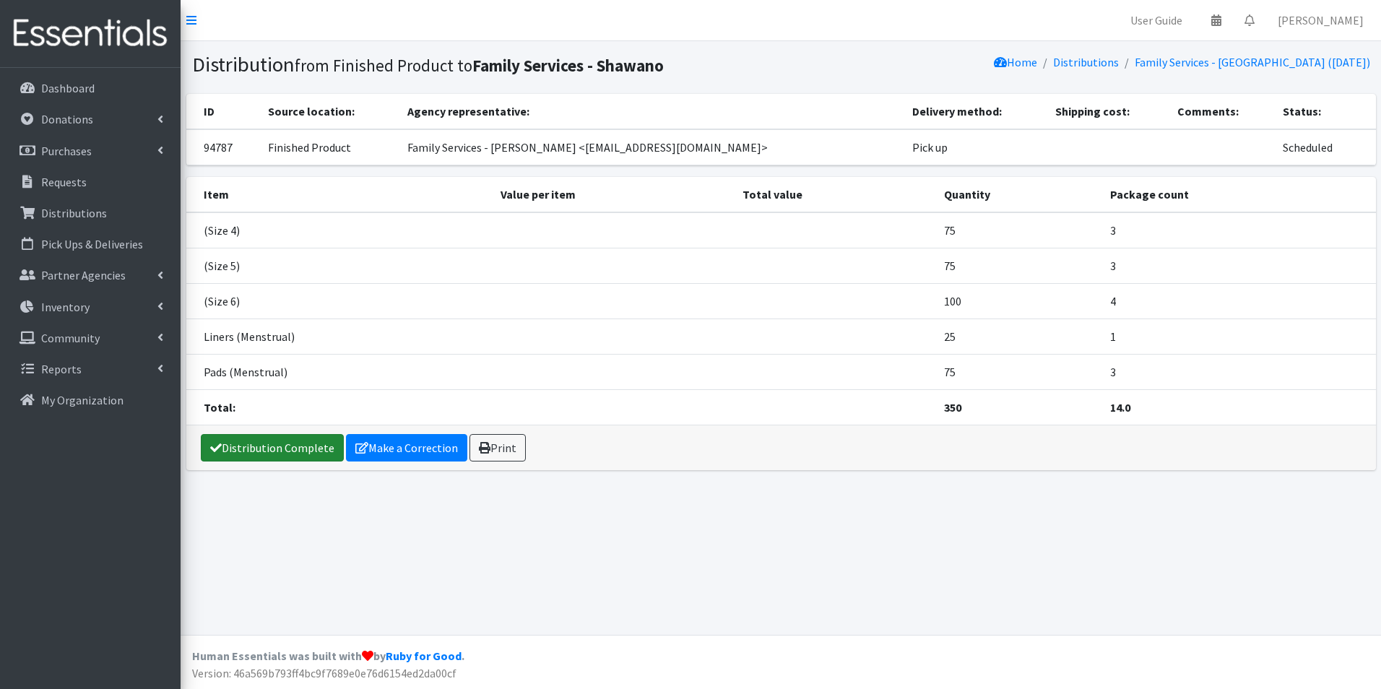
click at [282, 448] on link "Distribution Complete" at bounding box center [272, 447] width 143 height 27
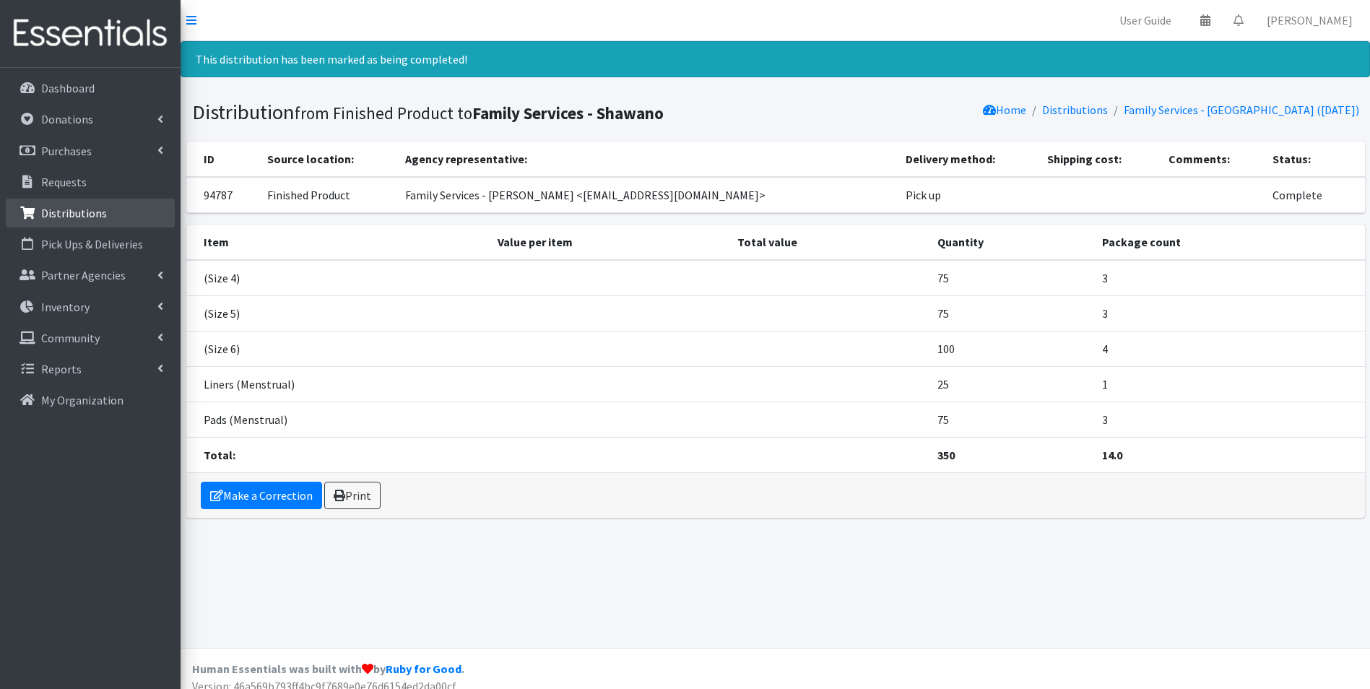
click at [59, 214] on p "Distributions" at bounding box center [74, 213] width 66 height 14
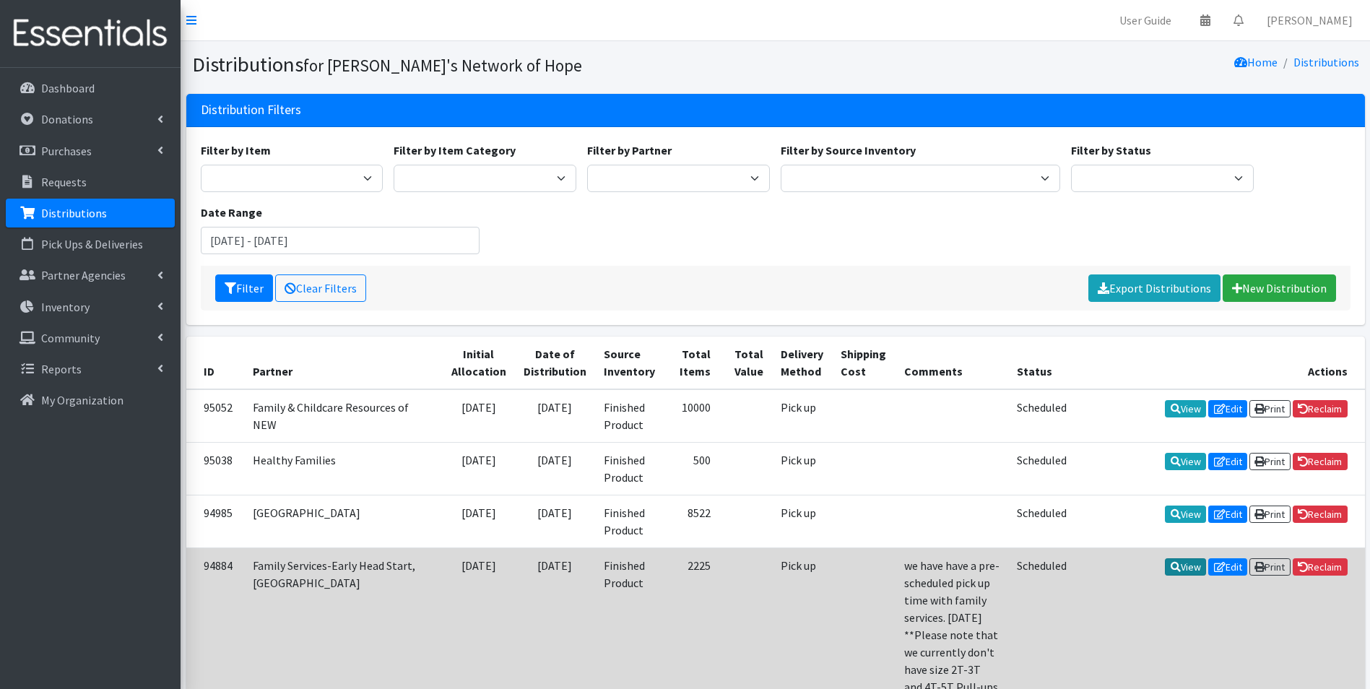
click at [1178, 567] on link "View" at bounding box center [1185, 566] width 41 height 17
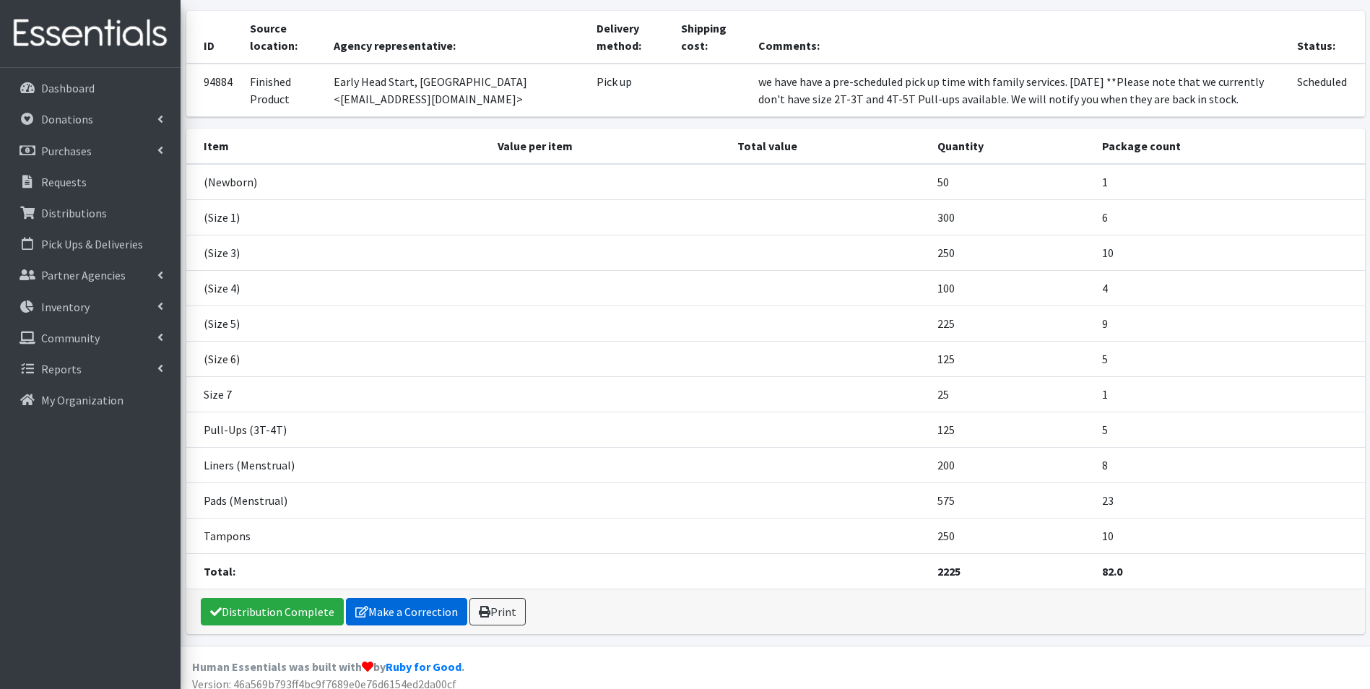
scroll to position [118, 0]
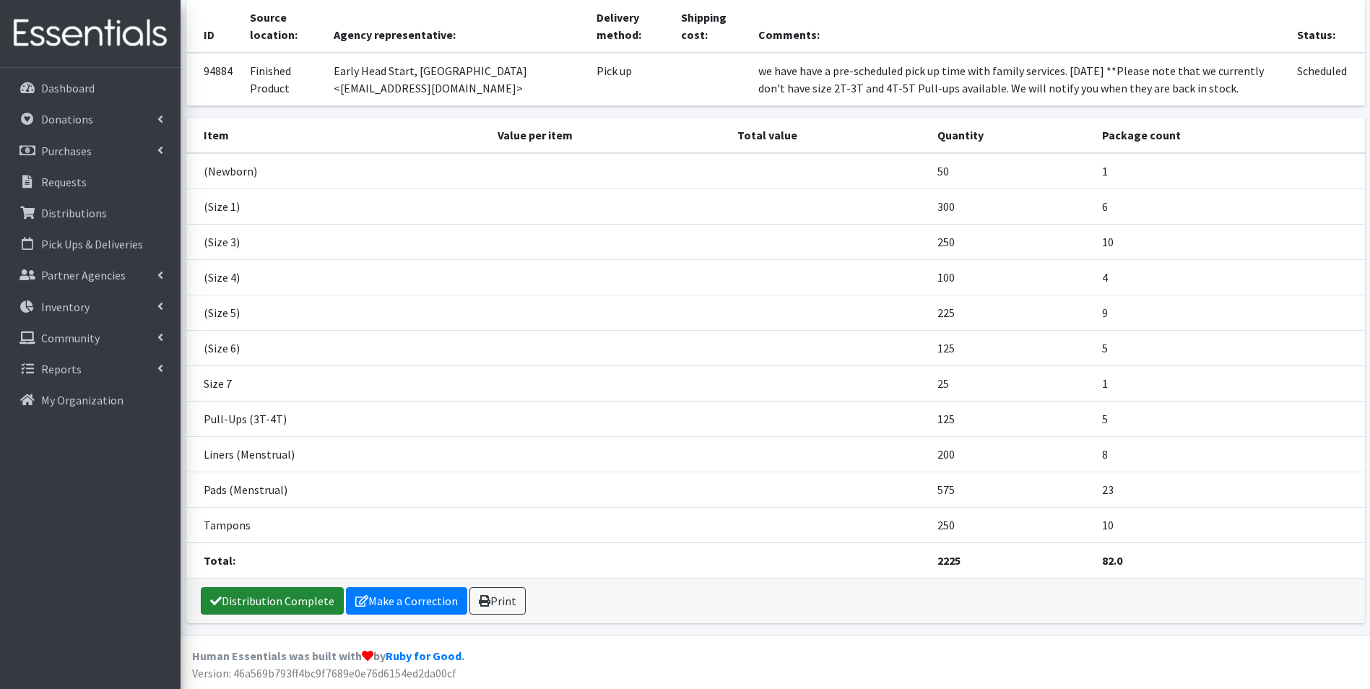
click at [286, 597] on link "Distribution Complete" at bounding box center [272, 600] width 143 height 27
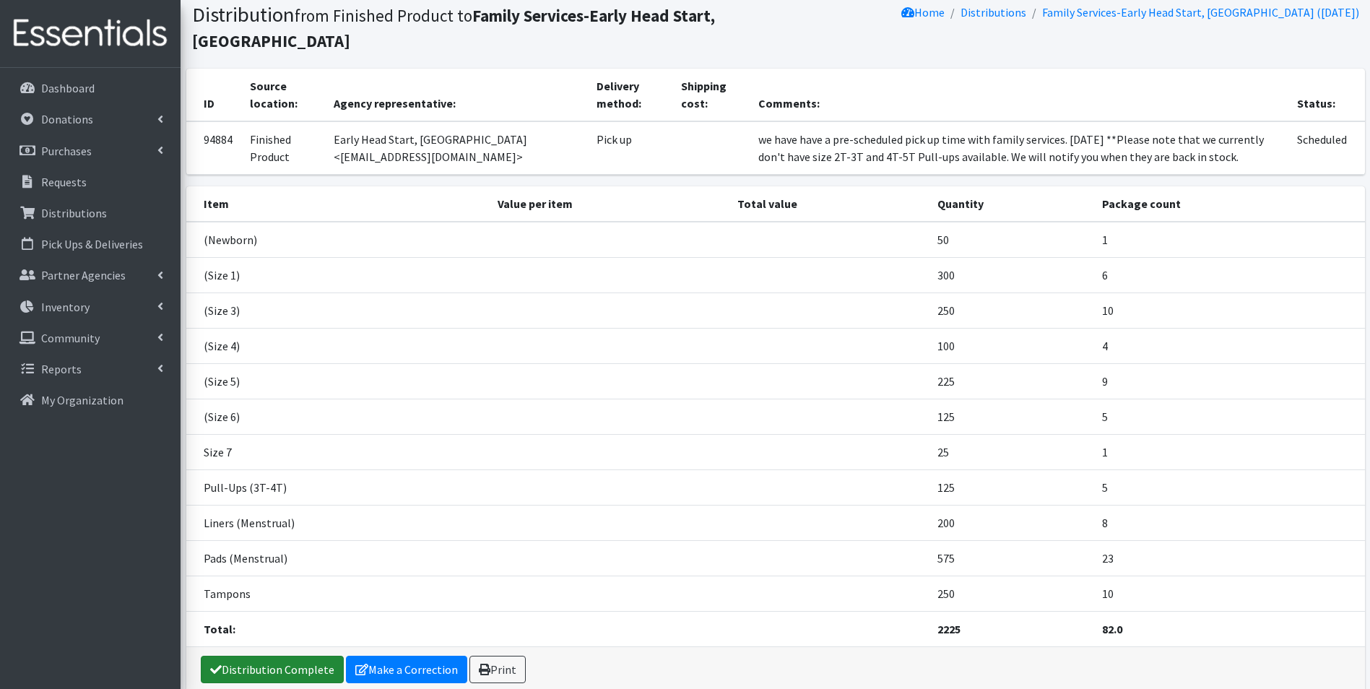
scroll to position [0, 0]
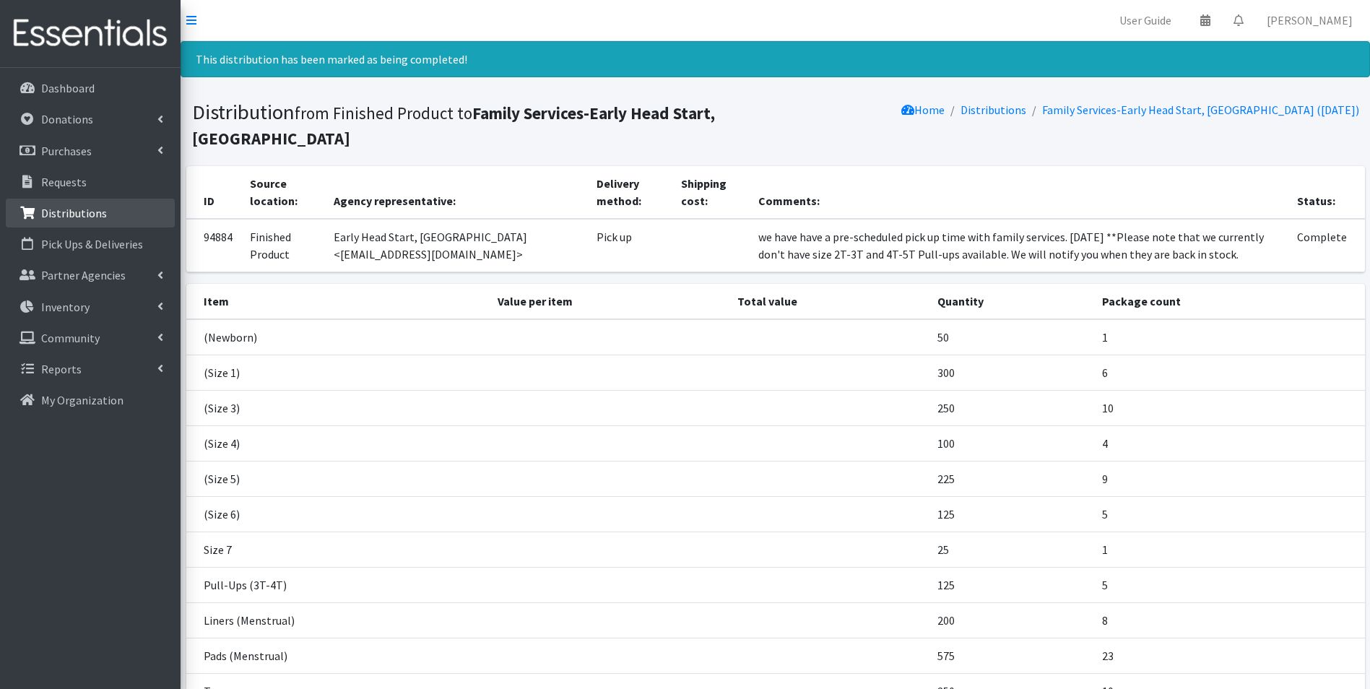
click at [78, 215] on p "Distributions" at bounding box center [74, 213] width 66 height 14
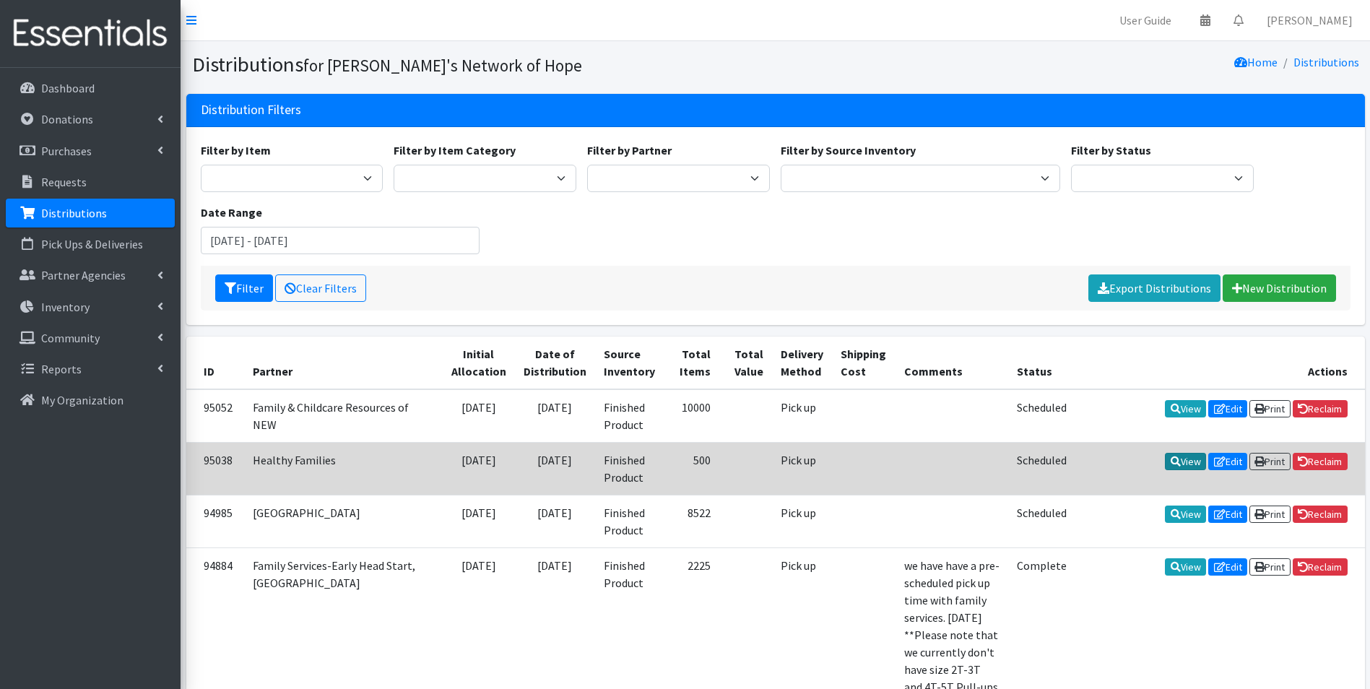
click at [1180, 459] on link "View" at bounding box center [1185, 461] width 41 height 17
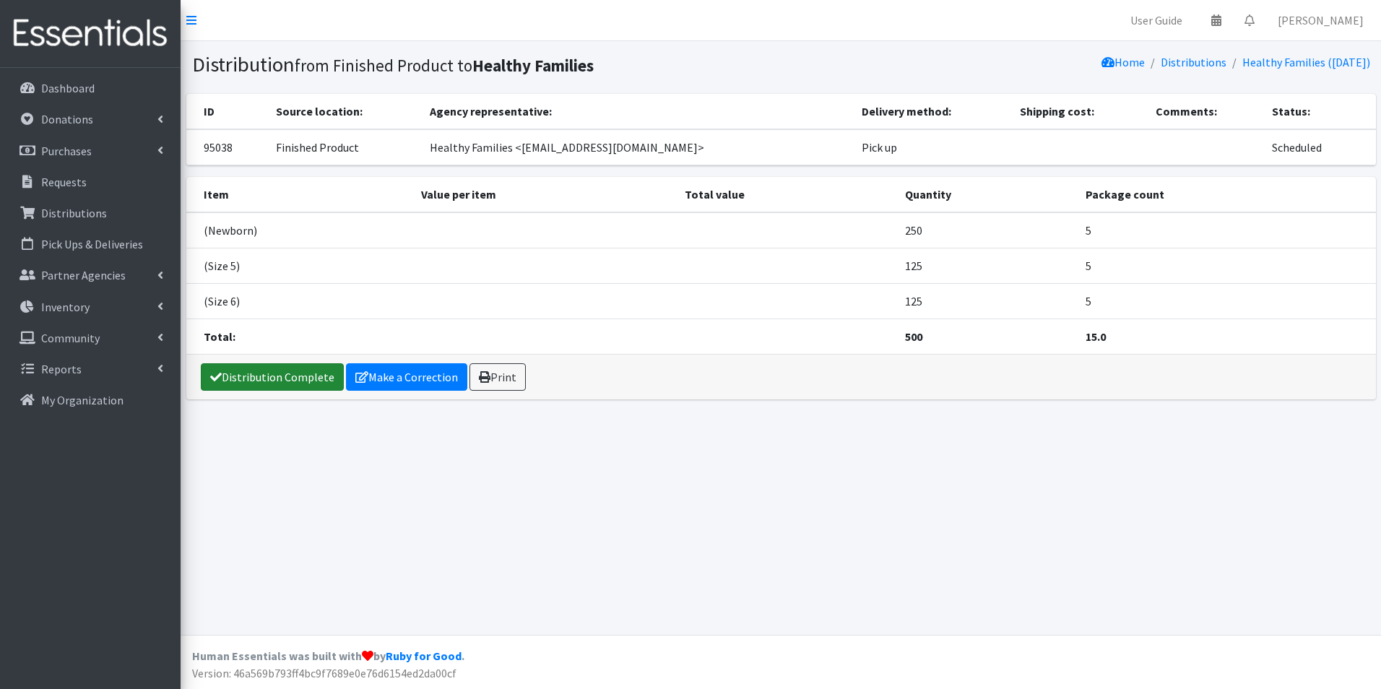
click at [261, 373] on link "Distribution Complete" at bounding box center [272, 376] width 143 height 27
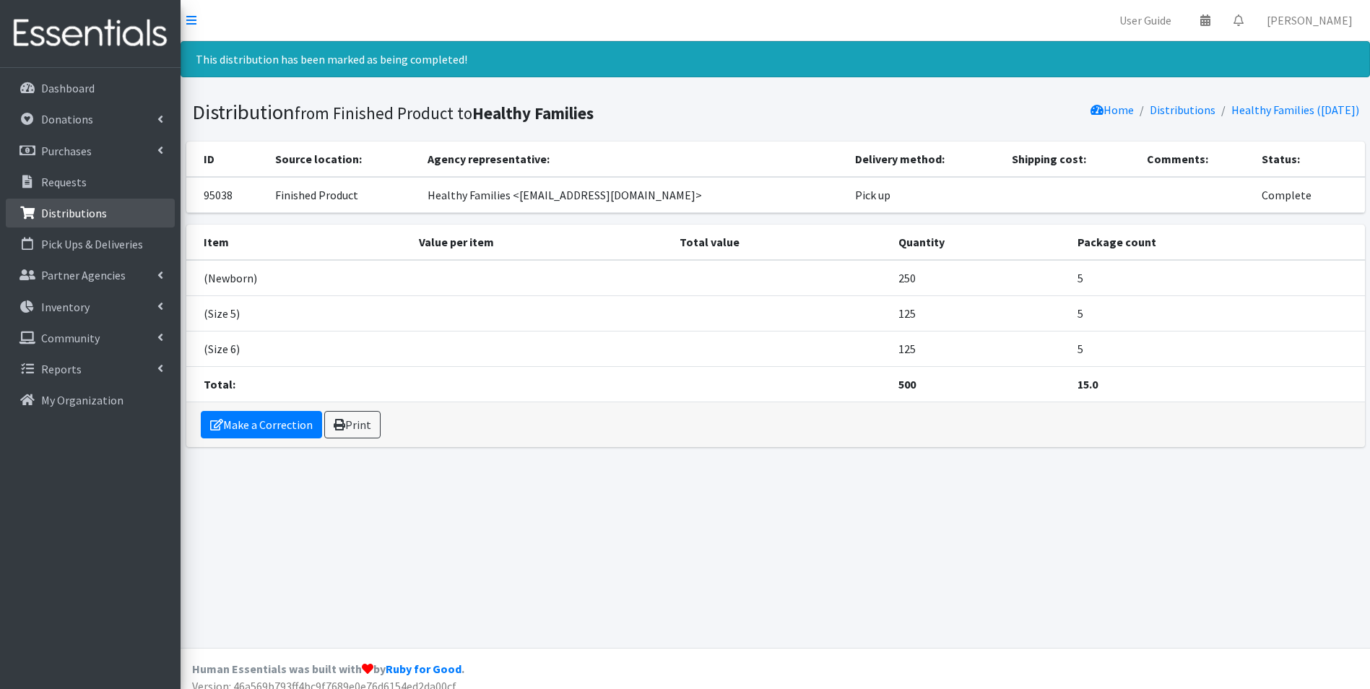
click at [90, 214] on p "Distributions" at bounding box center [74, 213] width 66 height 14
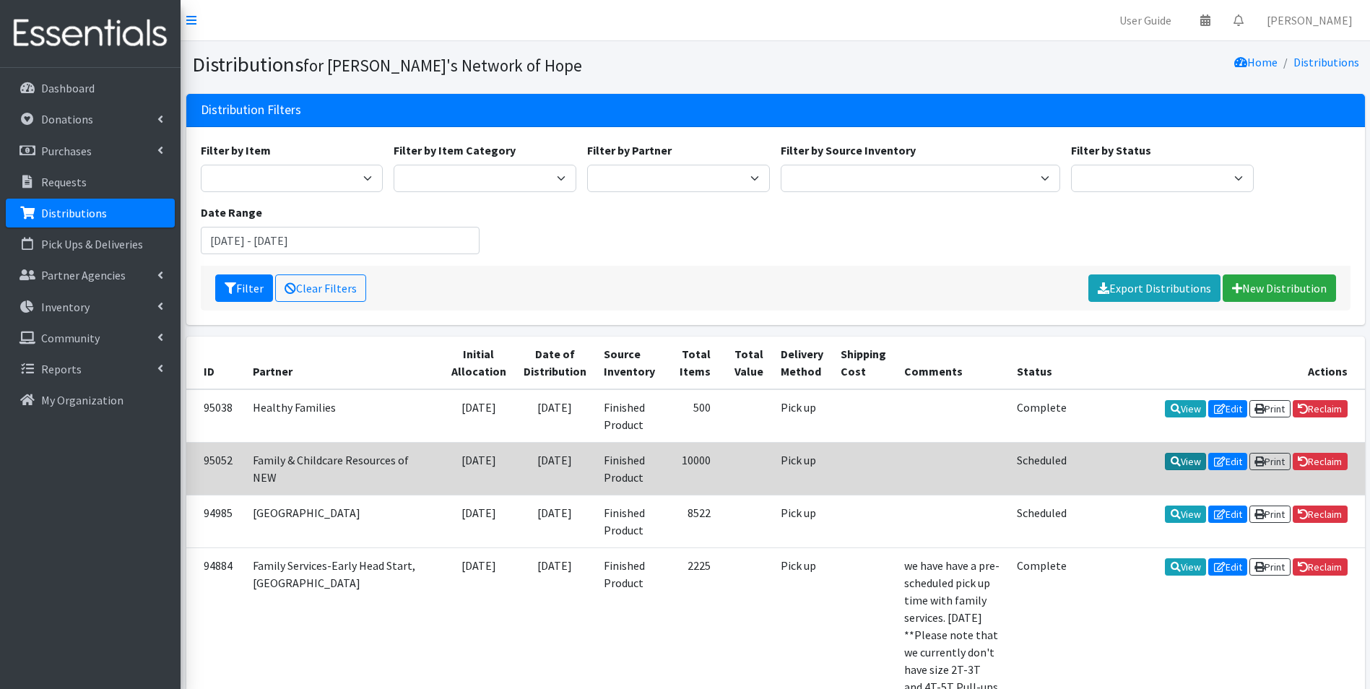
click at [1185, 461] on link "View" at bounding box center [1185, 461] width 41 height 17
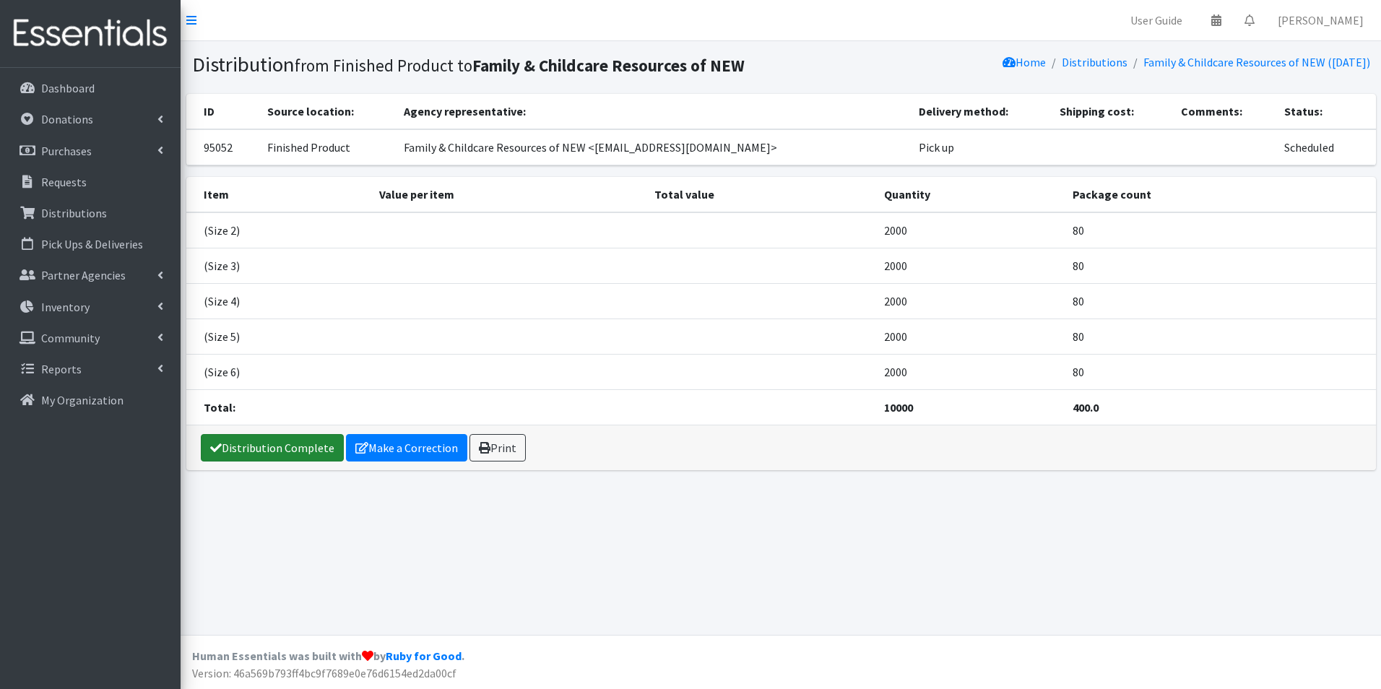
click at [286, 449] on link "Distribution Complete" at bounding box center [272, 447] width 143 height 27
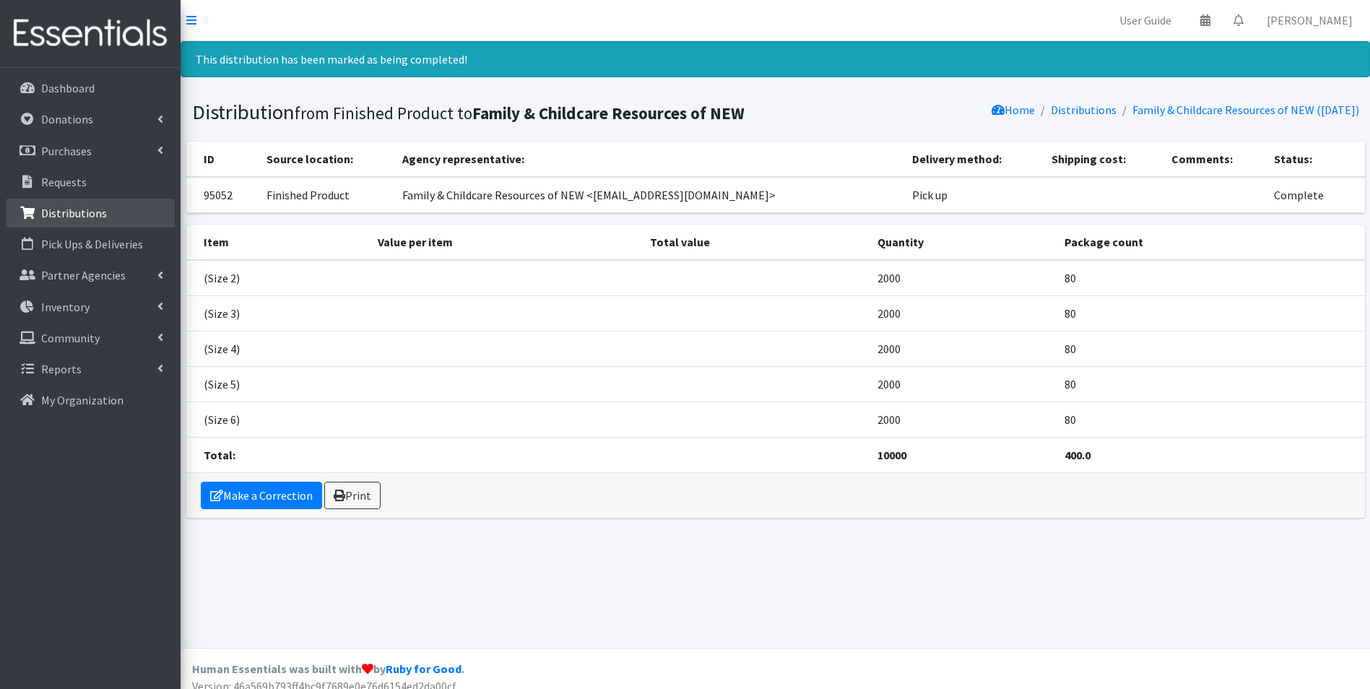
click at [72, 212] on p "Distributions" at bounding box center [74, 213] width 66 height 14
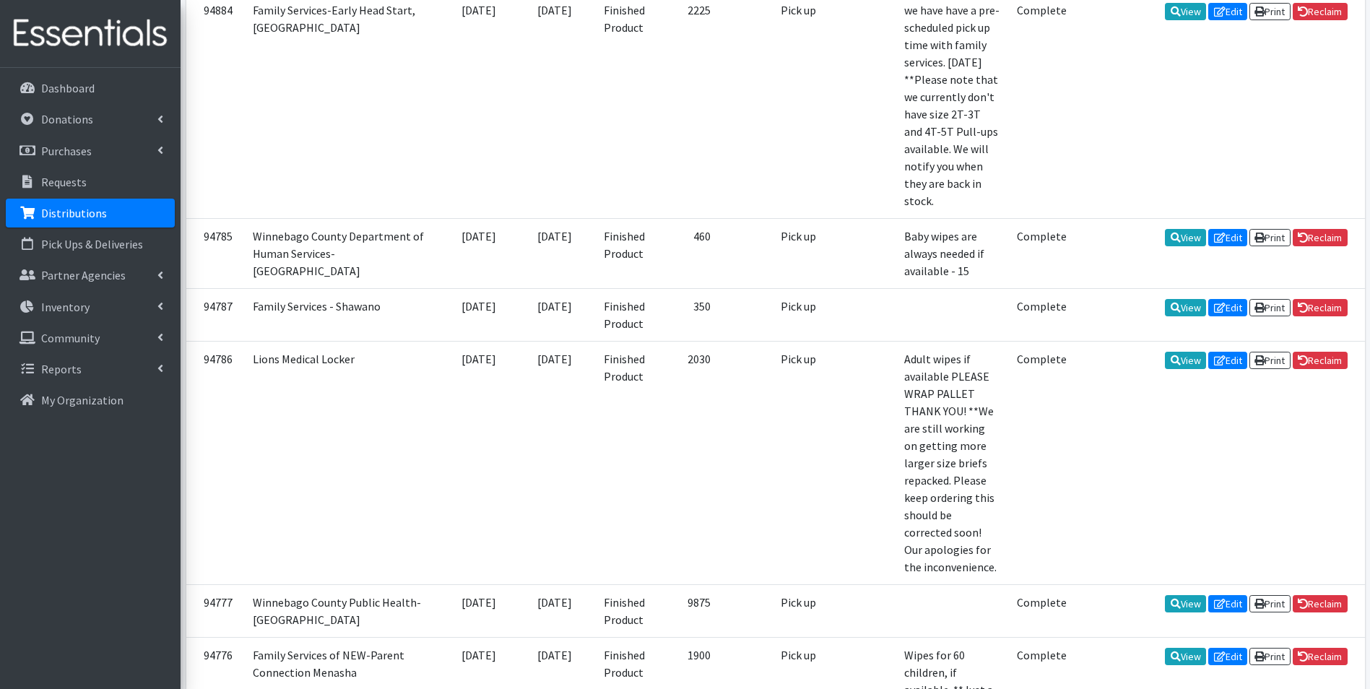
scroll to position [578, 0]
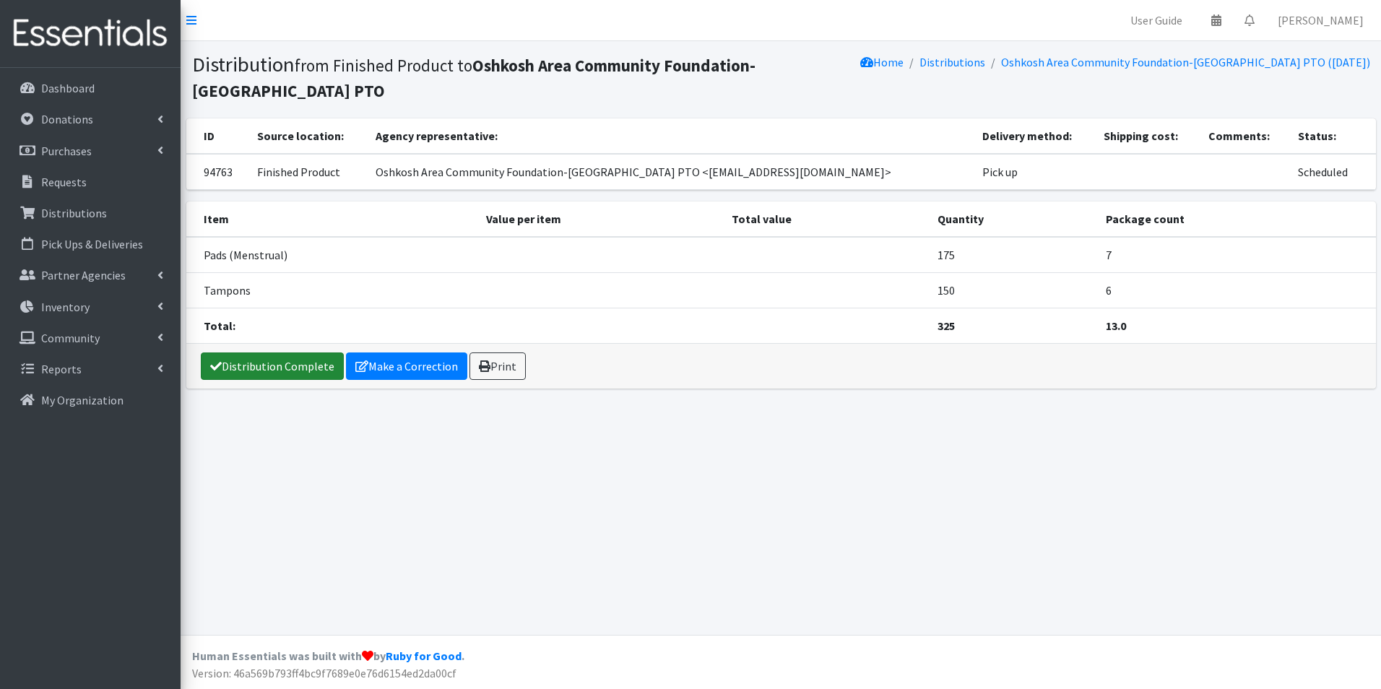
click at [270, 369] on link "Distribution Complete" at bounding box center [272, 365] width 143 height 27
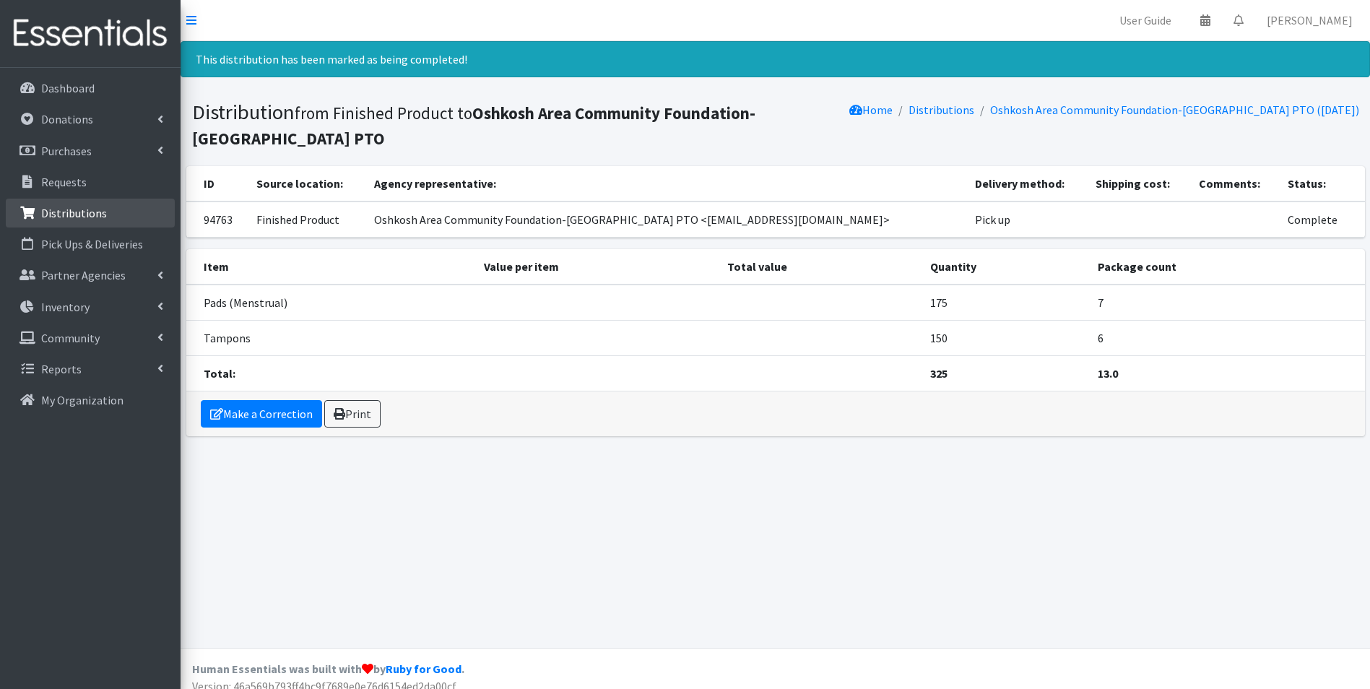
click at [74, 213] on p "Distributions" at bounding box center [74, 213] width 66 height 14
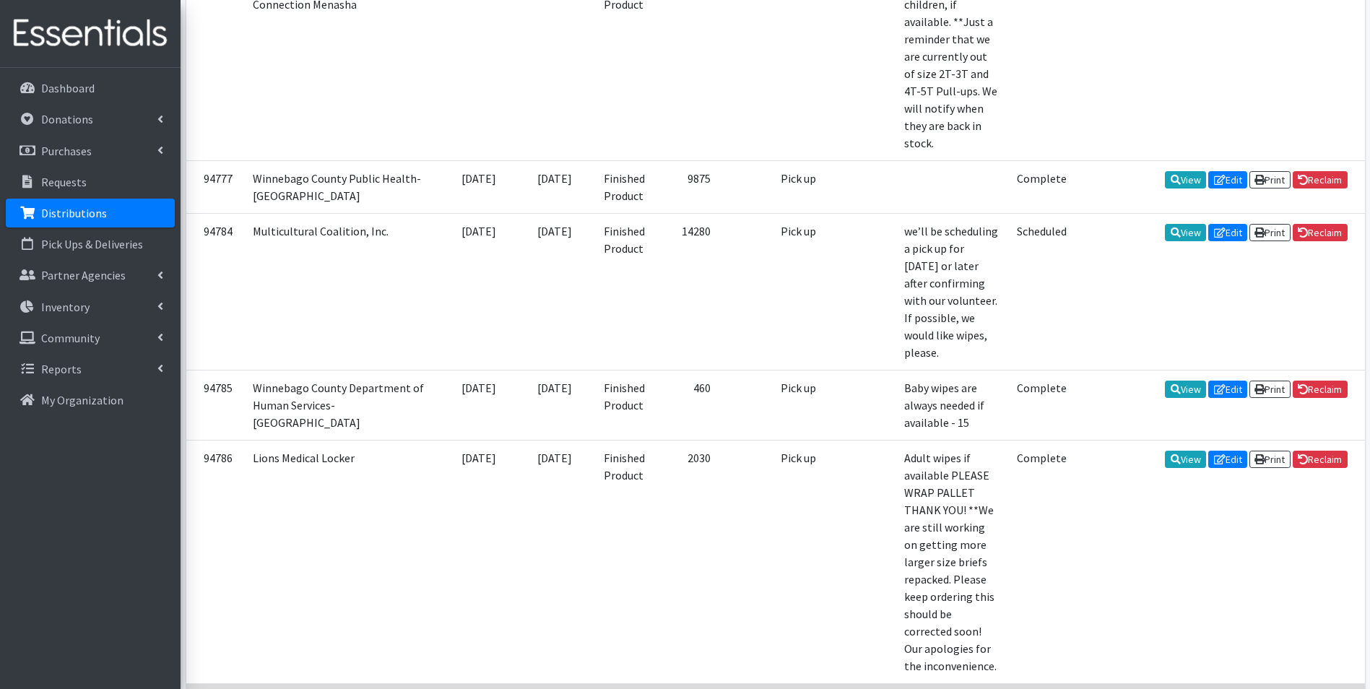
scroll to position [867, 0]
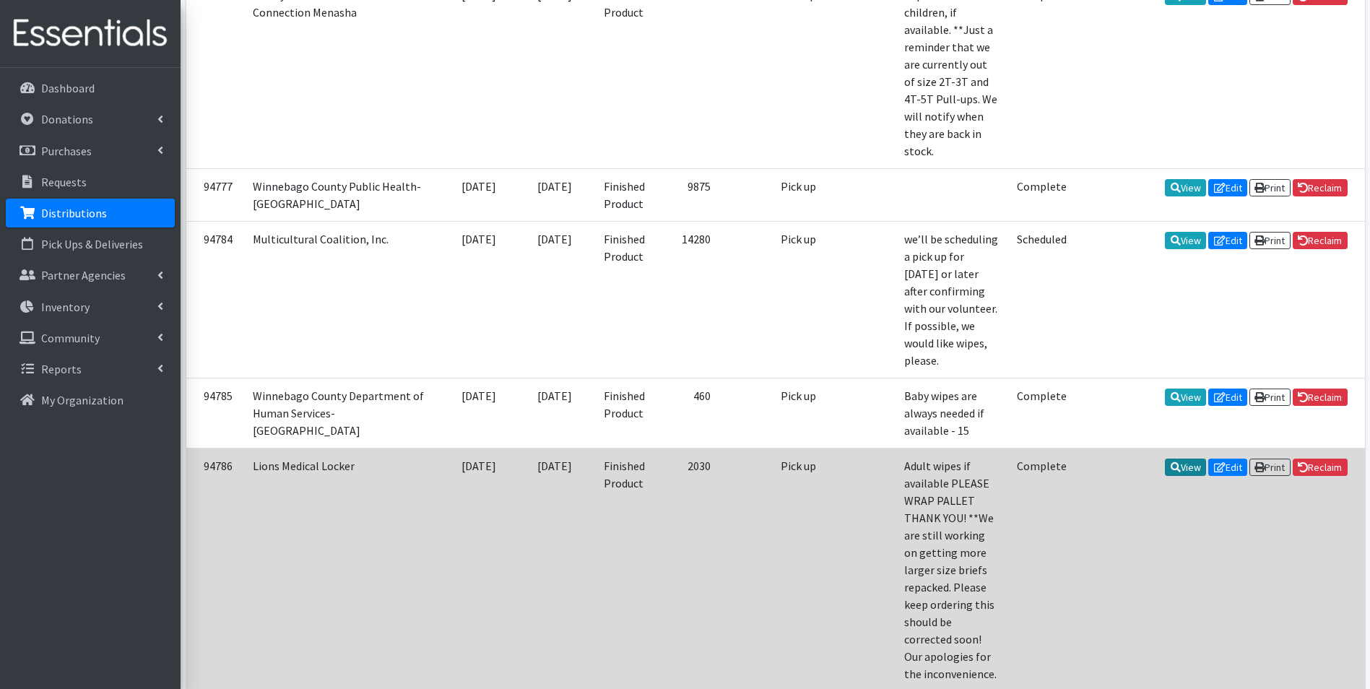
click at [1187, 459] on link "View" at bounding box center [1185, 467] width 41 height 17
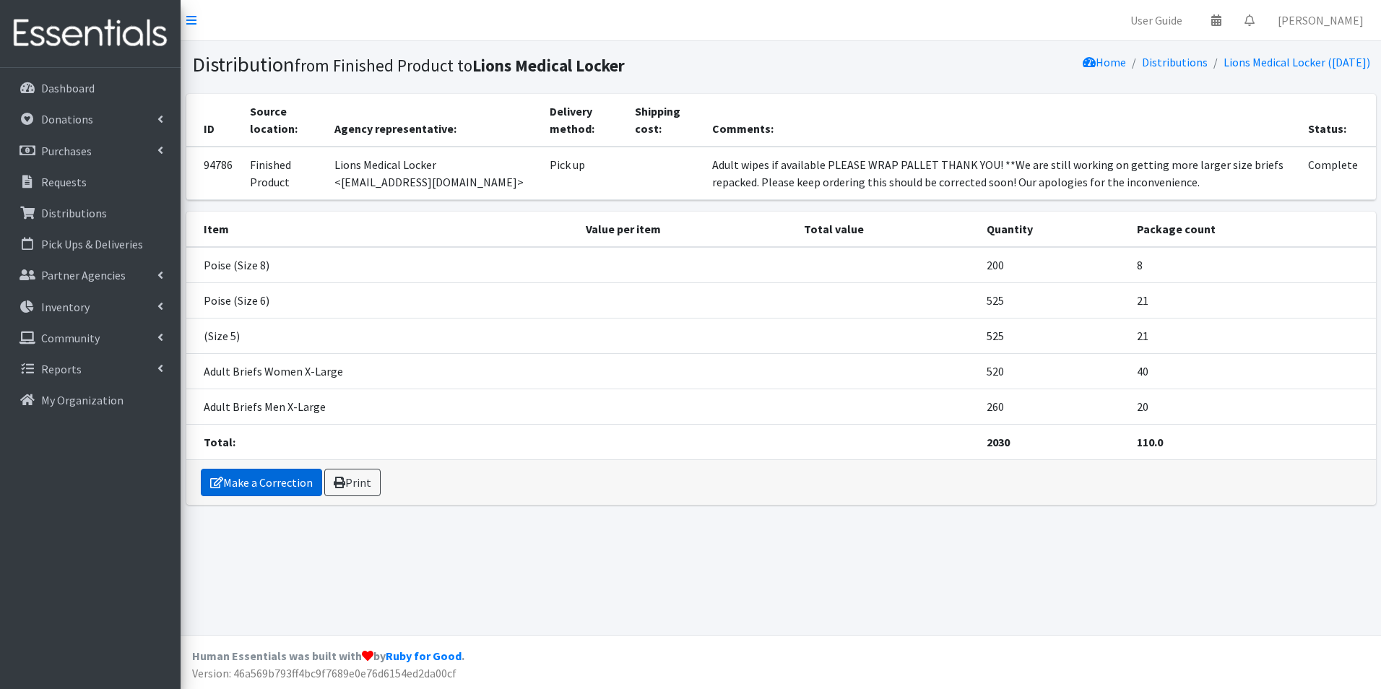
click at [272, 484] on link "Make a Correction" at bounding box center [261, 482] width 121 height 27
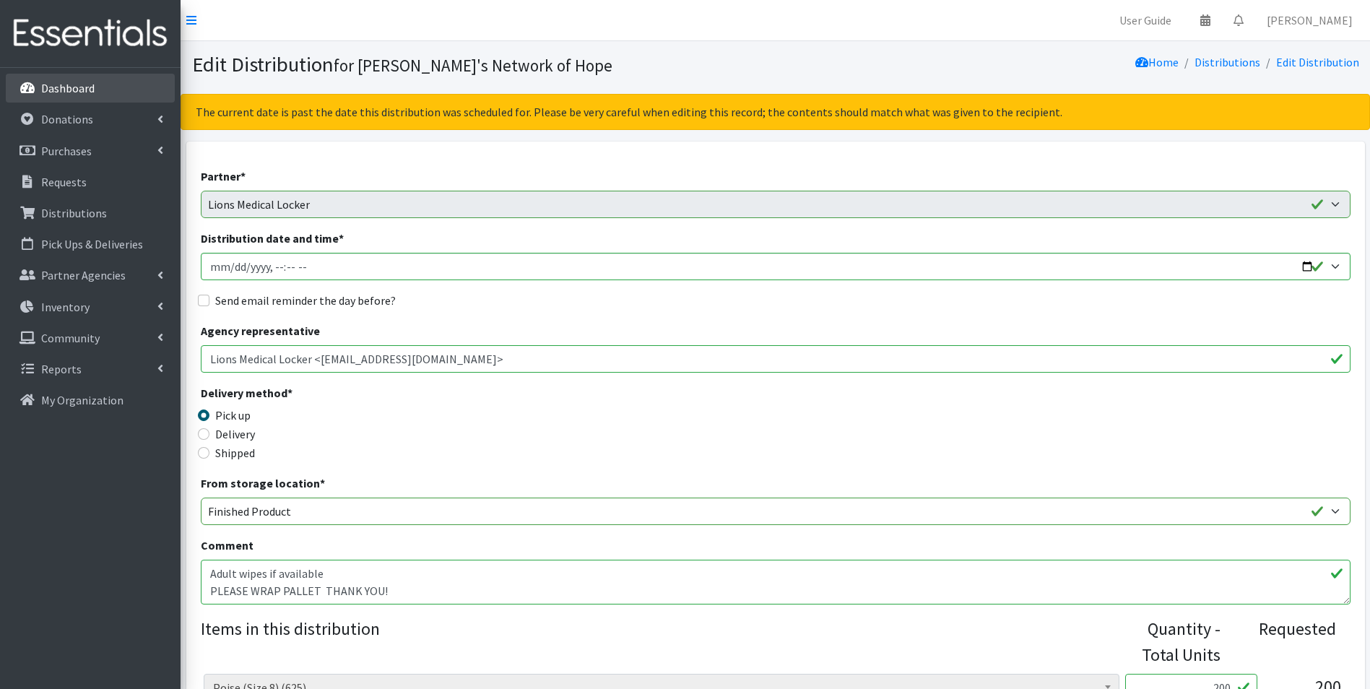
click at [79, 88] on p "Dashboard" at bounding box center [67, 88] width 53 height 14
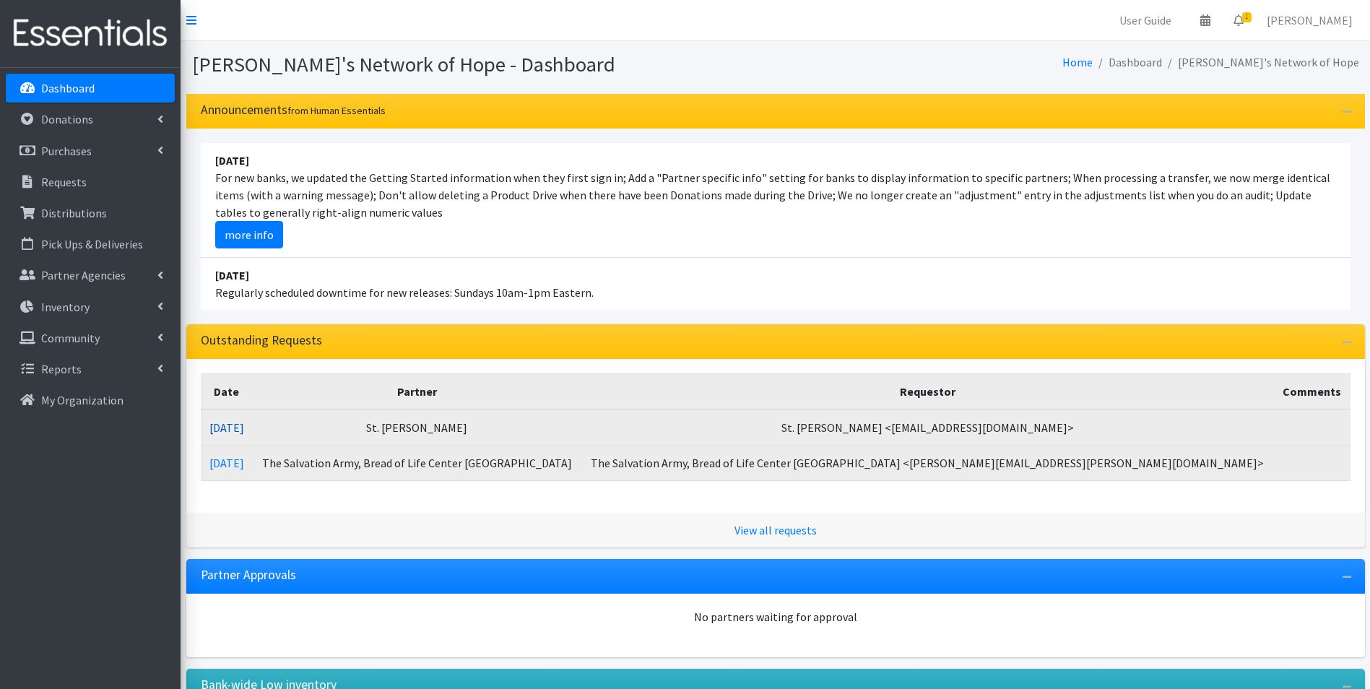
click at [240, 430] on link "[DATE]" at bounding box center [226, 427] width 35 height 14
